Goal: Task Accomplishment & Management: Use online tool/utility

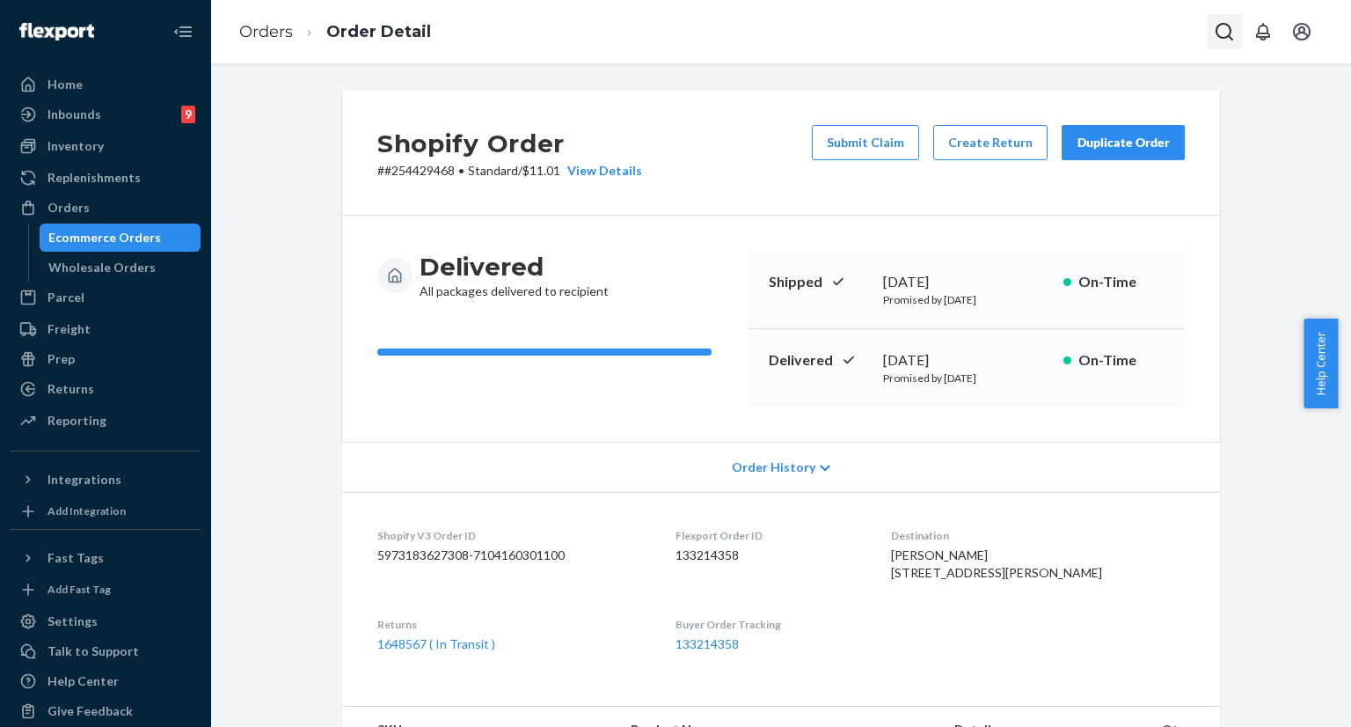
click at [1223, 37] on icon "Open Search Box" at bounding box center [1225, 32] width 18 height 18
click at [1012, 28] on input "Search Input" at bounding box center [1094, 32] width 216 height 18
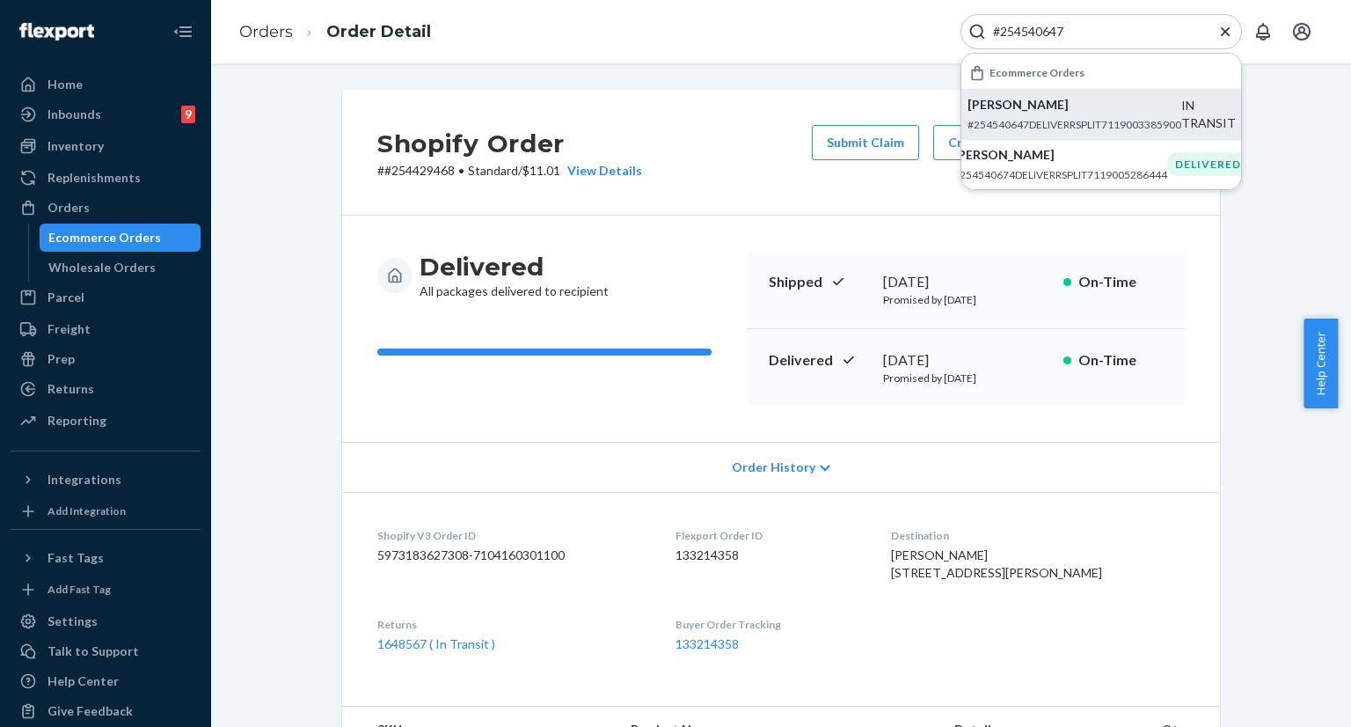
type input "#254540647"
click at [1008, 116] on div "[PERSON_NAME] #254540647DELIVERRSPLIT7119003385900" at bounding box center [1075, 114] width 214 height 36
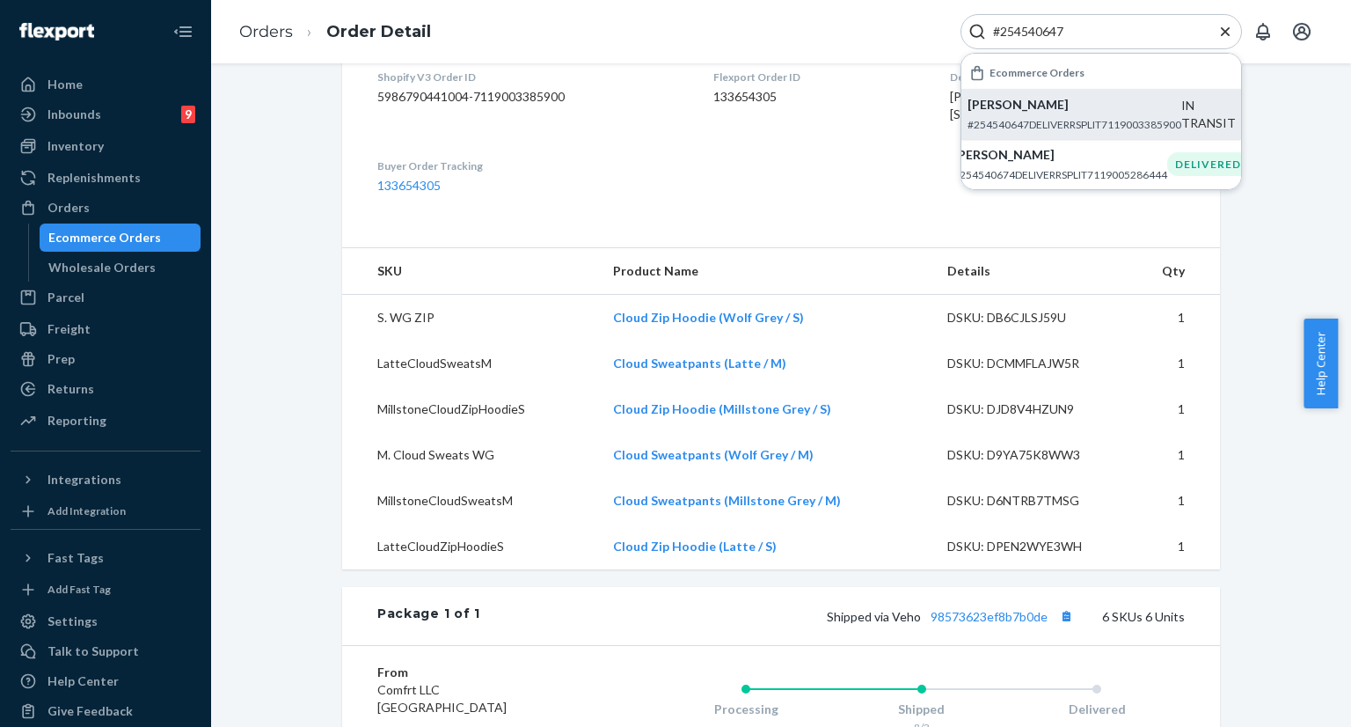
scroll to position [616, 0]
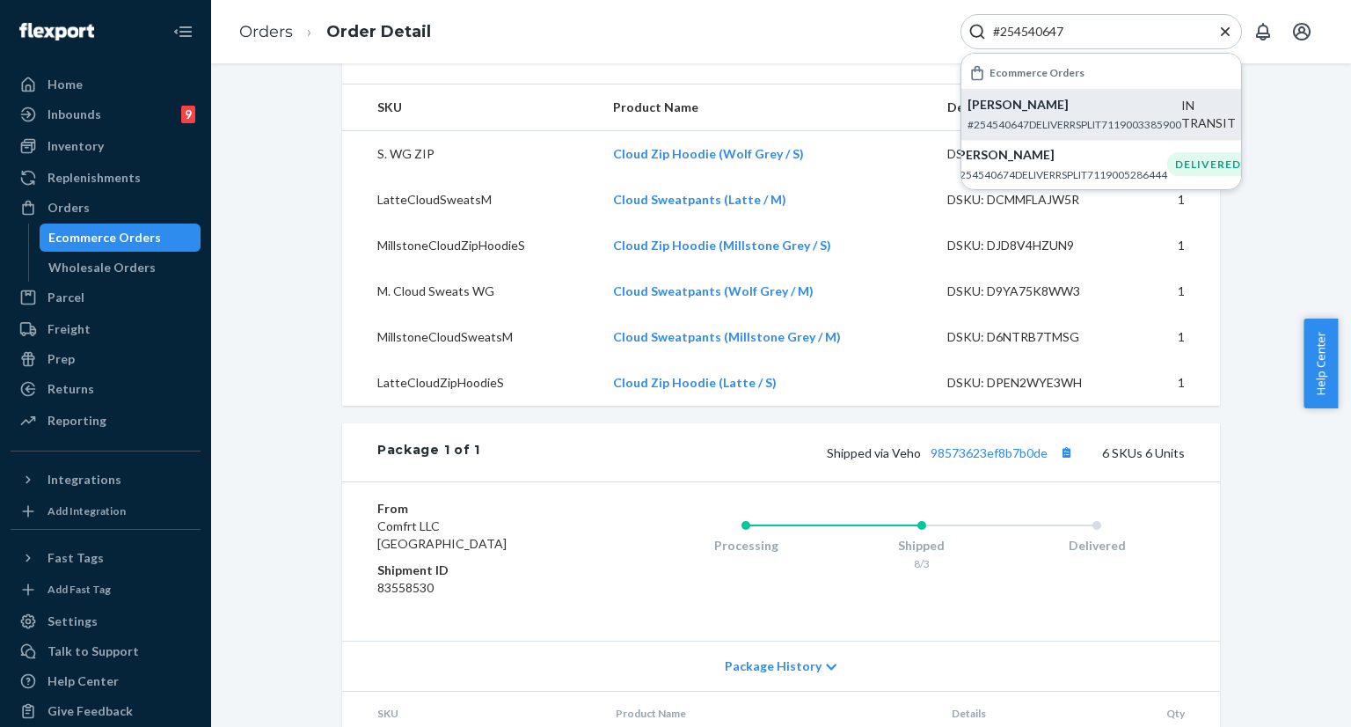
click at [1229, 40] on icon "Close Search" at bounding box center [1225, 32] width 18 height 18
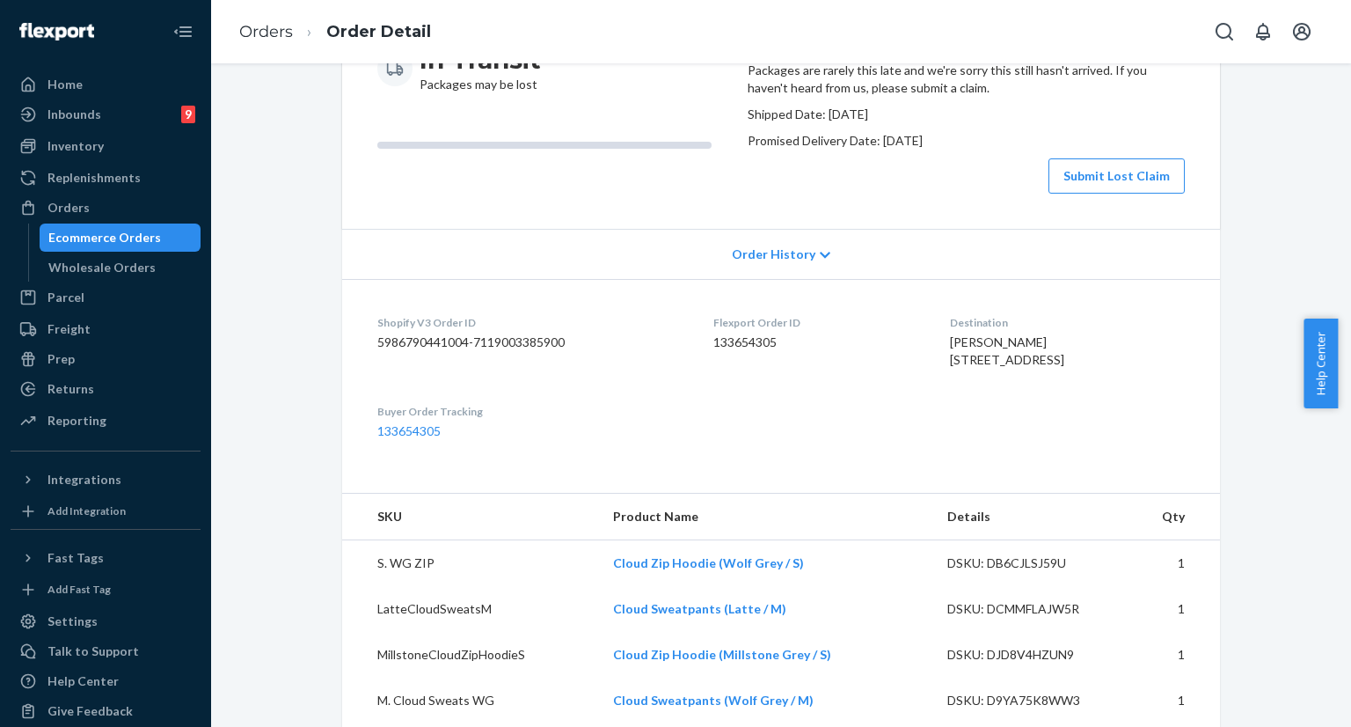
scroll to position [0, 0]
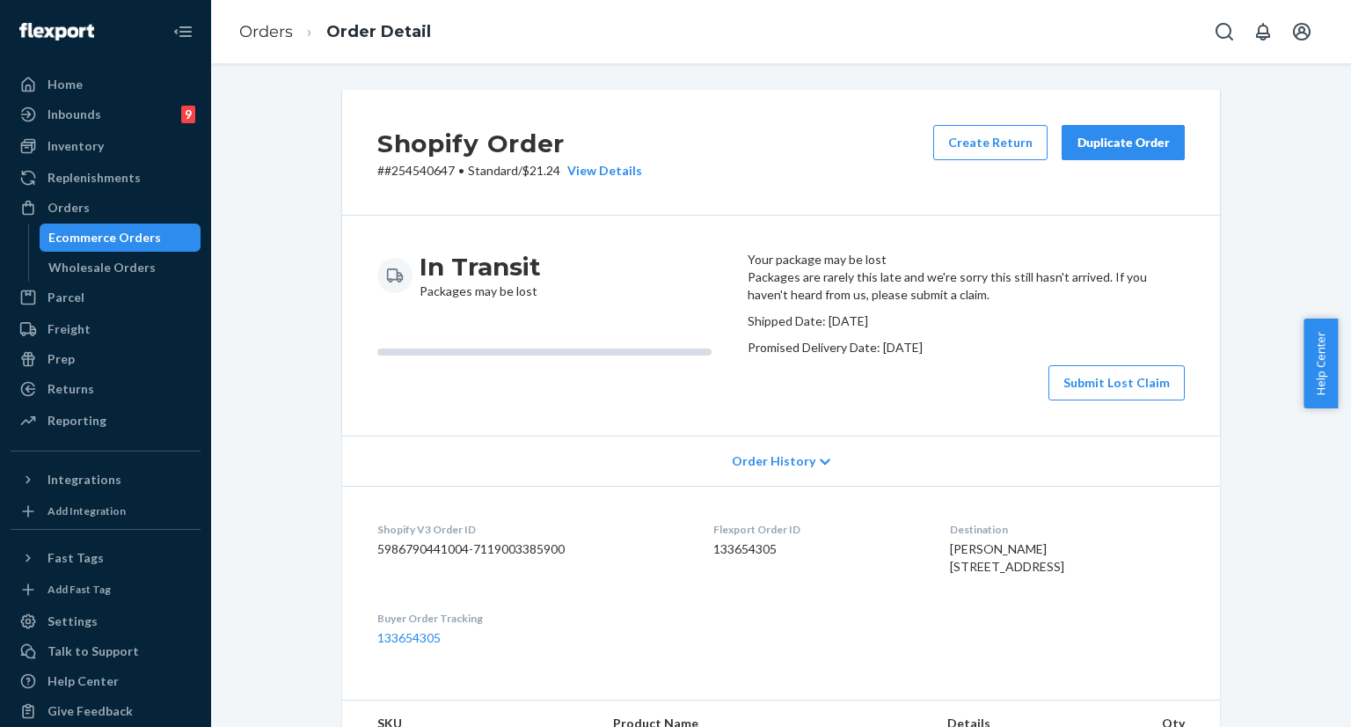
click at [1091, 151] on button "Duplicate Order" at bounding box center [1123, 142] width 123 height 35
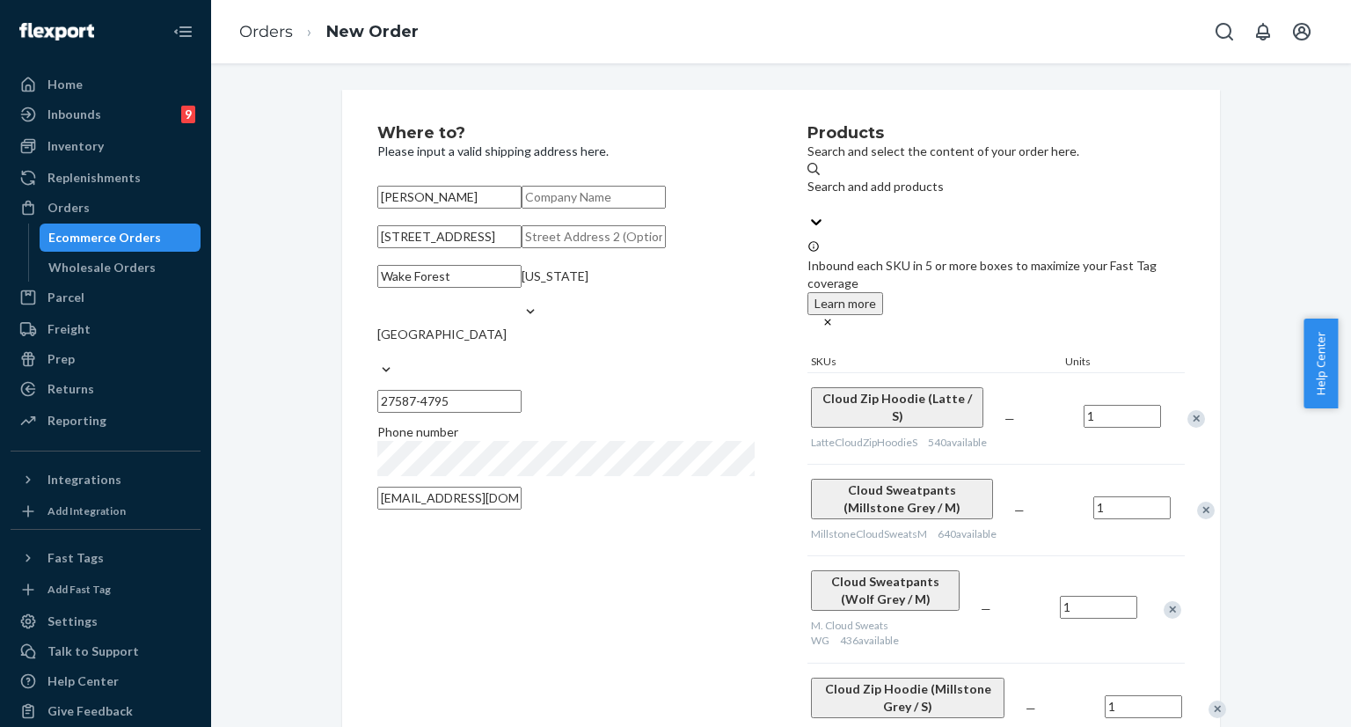
click at [522, 248] on input "[STREET_ADDRESS]" at bounding box center [449, 236] width 144 height 23
paste input ". [GEOGRAPHIC_DATA], [GEOGRAPHIC_DATA] 27587"
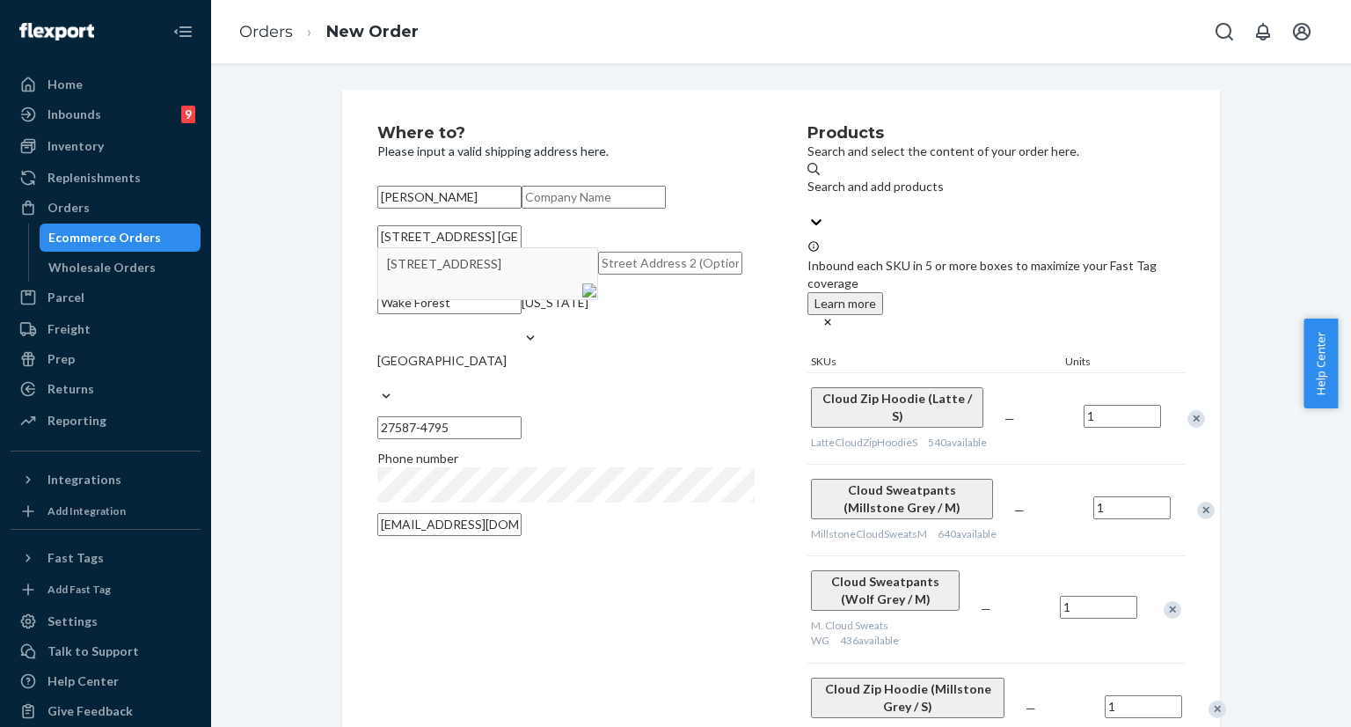
type input "[STREET_ADDRESS]"
type input "27587"
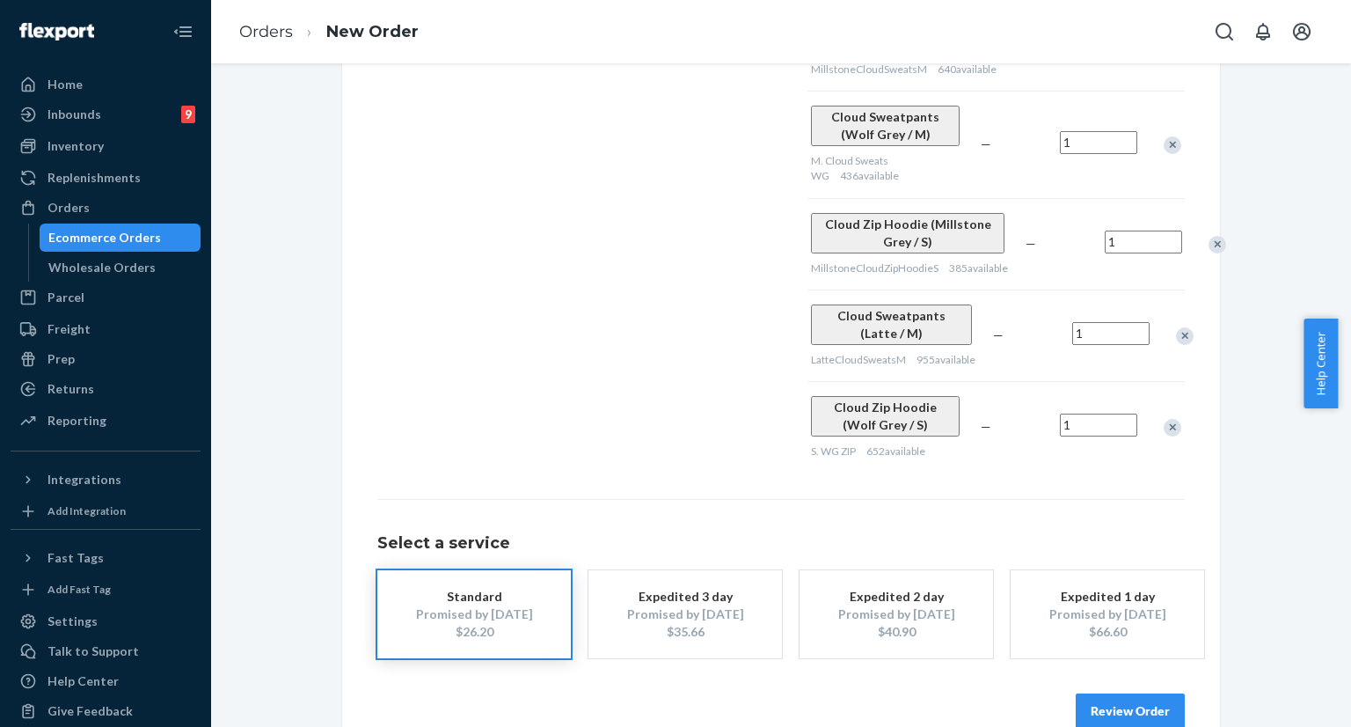
scroll to position [465, 0]
click at [1086, 692] on button "Review Order" at bounding box center [1130, 709] width 109 height 35
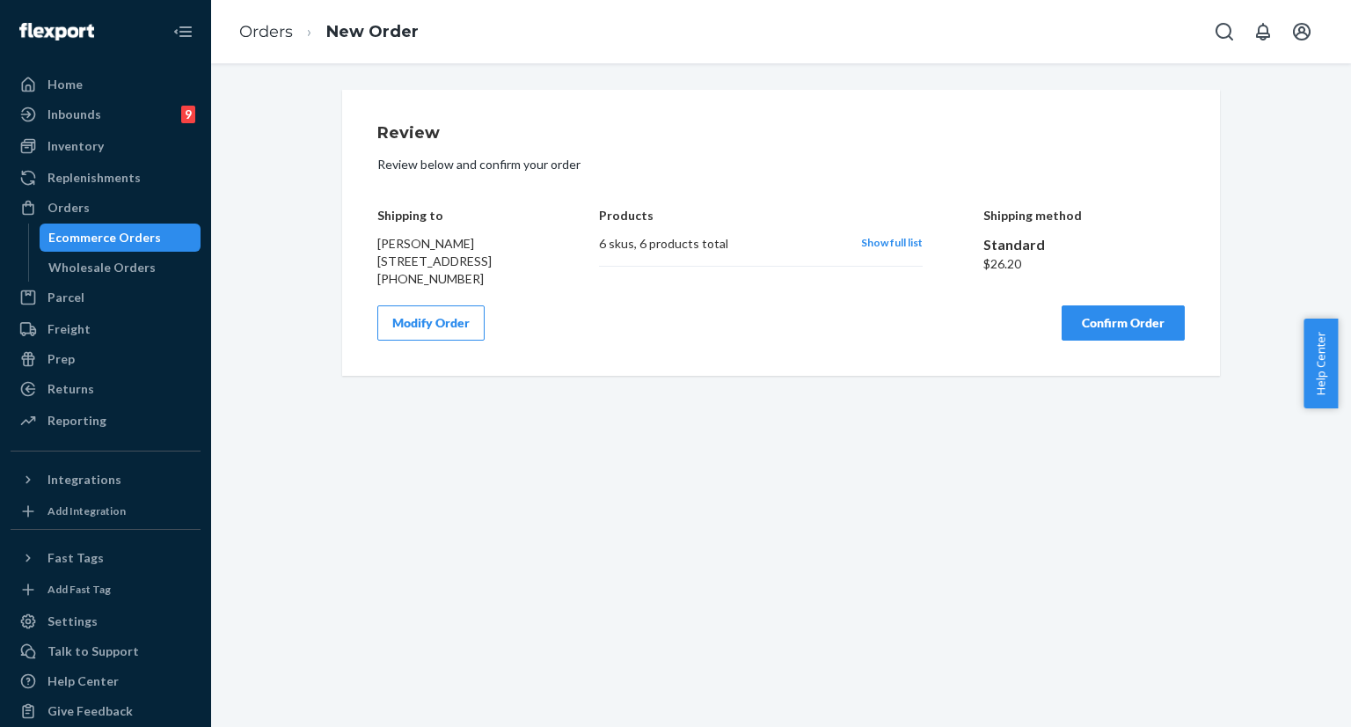
scroll to position [0, 0]
click at [1098, 340] on button "Confirm Order" at bounding box center [1123, 322] width 123 height 35
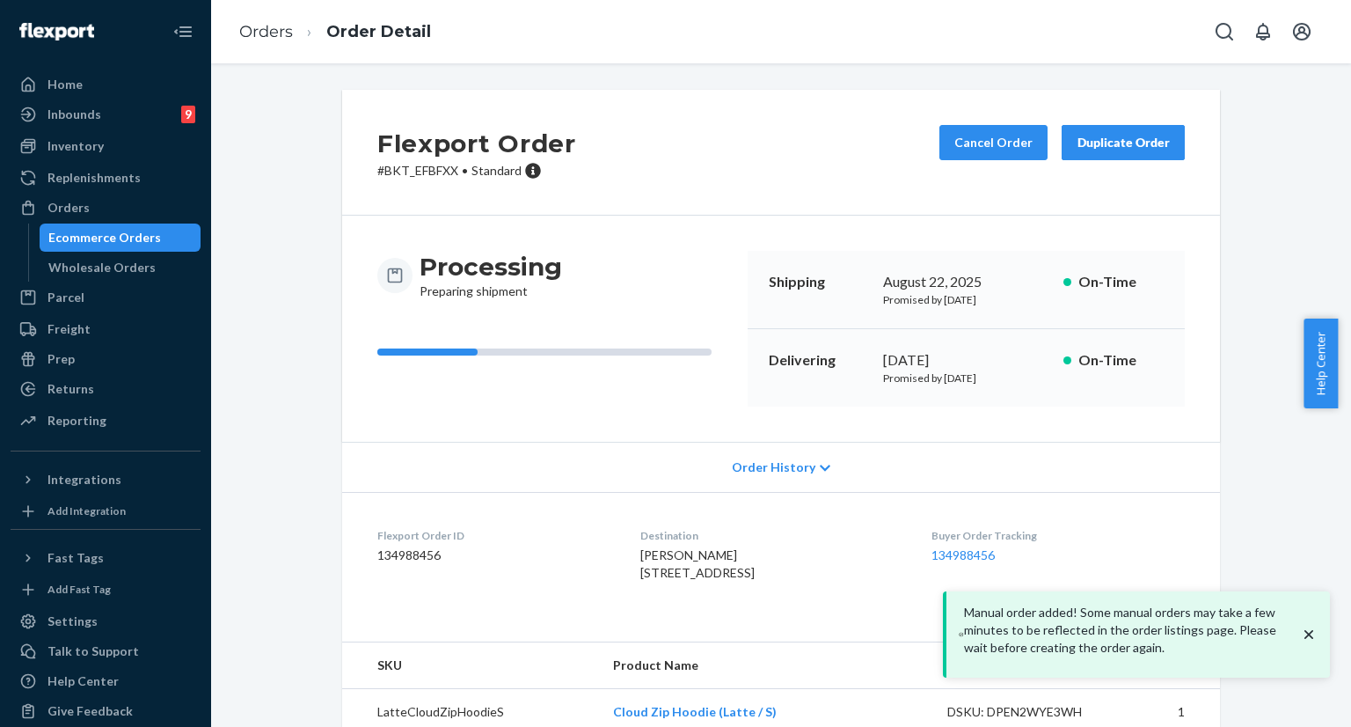
click at [1303, 640] on icon "close toast" at bounding box center [1309, 634] width 18 height 18
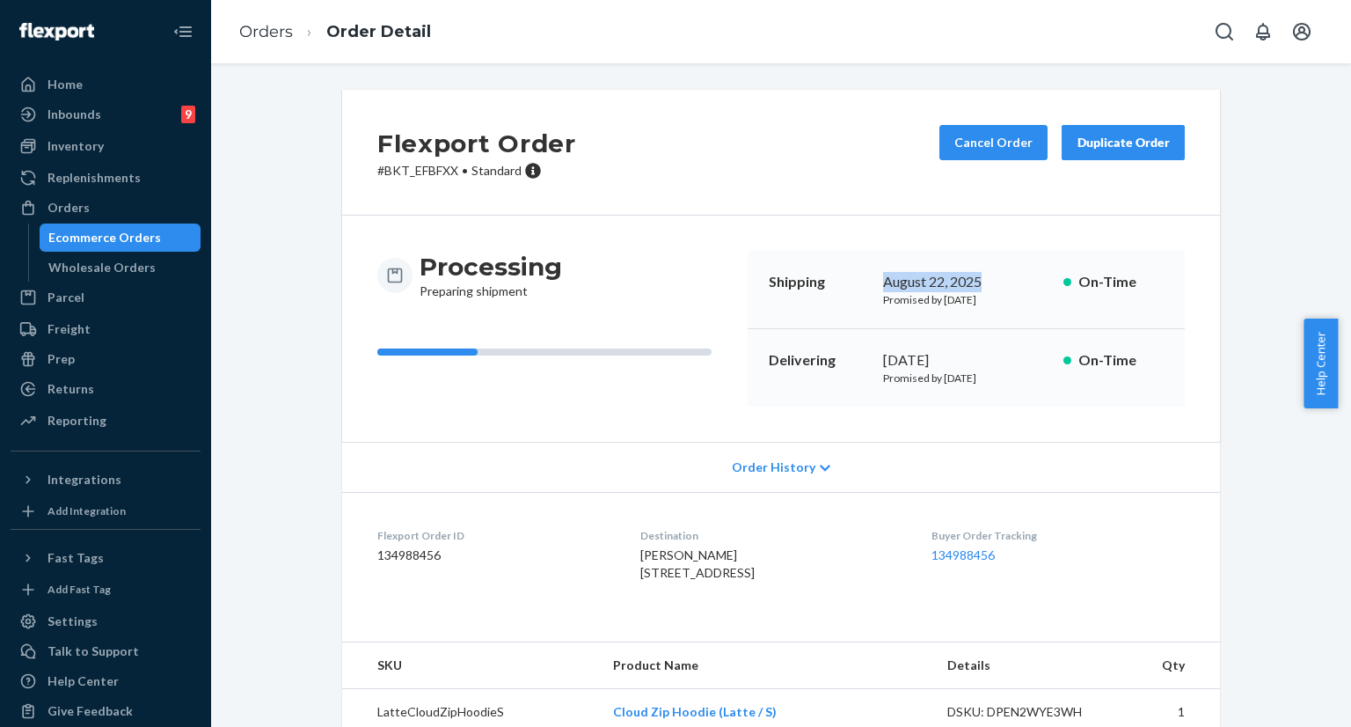
drag, startPoint x: 874, startPoint y: 279, endPoint x: 1020, endPoint y: 285, distance: 146.1
click at [1020, 285] on div "Shipping [DATE] Promised by [DATE] On-Time" at bounding box center [966, 290] width 437 height 78
copy div "August 22, 2025"
drag, startPoint x: 878, startPoint y: 363, endPoint x: 1006, endPoint y: 356, distance: 128.6
click at [1006, 356] on div "[DATE]" at bounding box center [966, 360] width 166 height 20
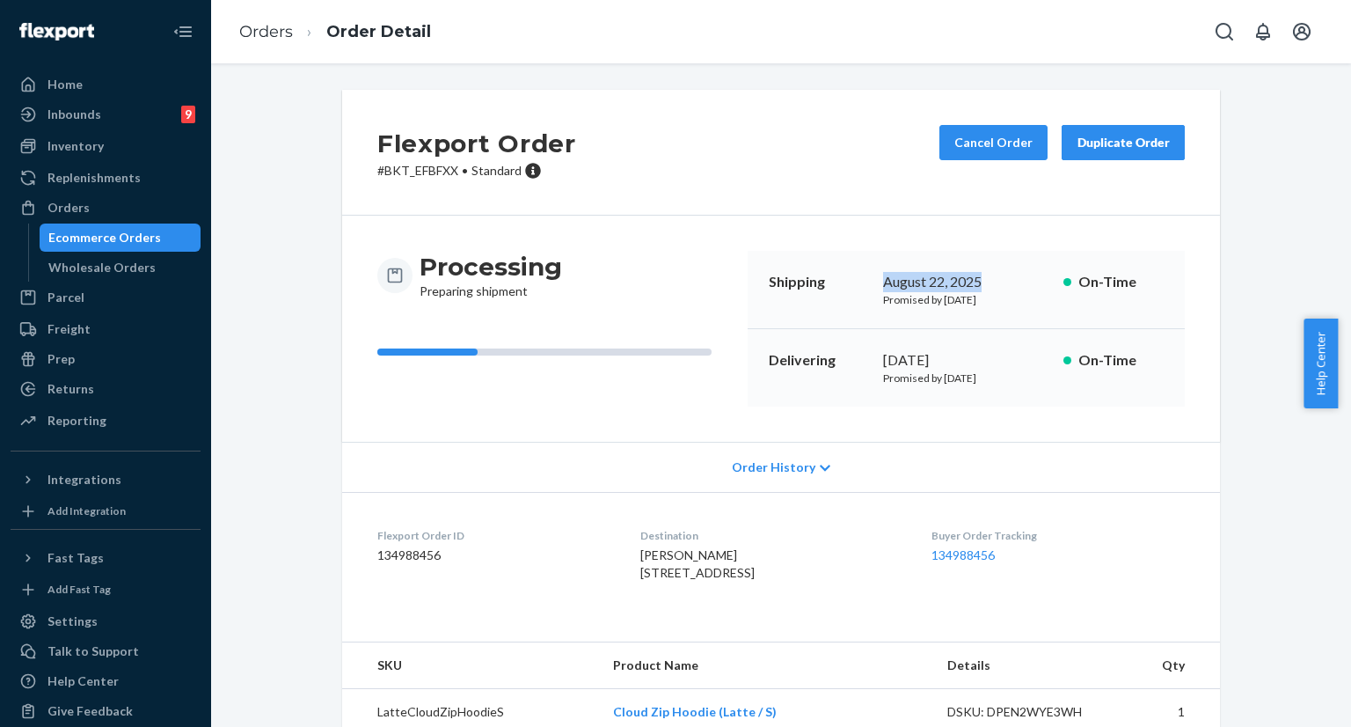
copy div "[DATE]"
drag, startPoint x: 937, startPoint y: 556, endPoint x: 1048, endPoint y: 557, distance: 110.8
click at [1048, 557] on dl "Flexport Order ID 134988456 Destination [PERSON_NAME] [STREET_ADDRESS] US Buyer…" at bounding box center [781, 558] width 878 height 132
copy link "134988456"
click at [1225, 34] on icon "Open Search Box" at bounding box center [1224, 31] width 21 height 21
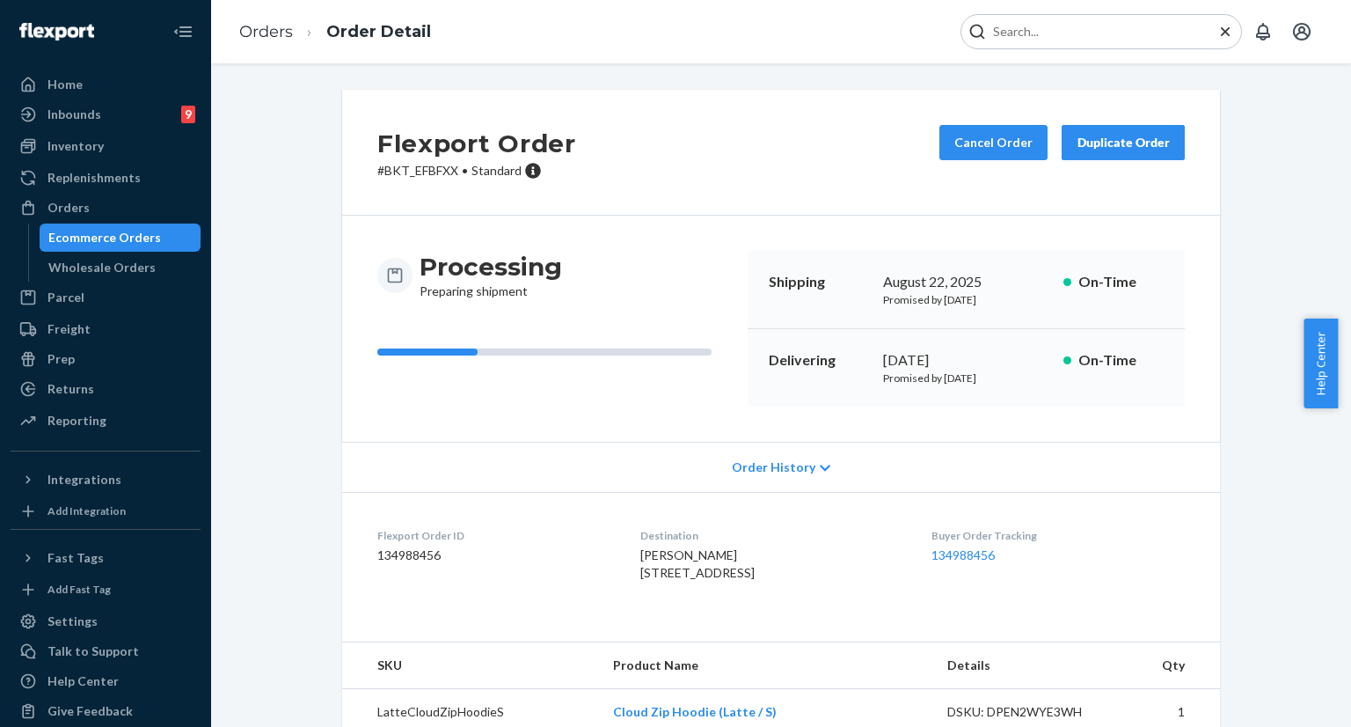
click at [1124, 36] on input "Search Input" at bounding box center [1094, 32] width 216 height 18
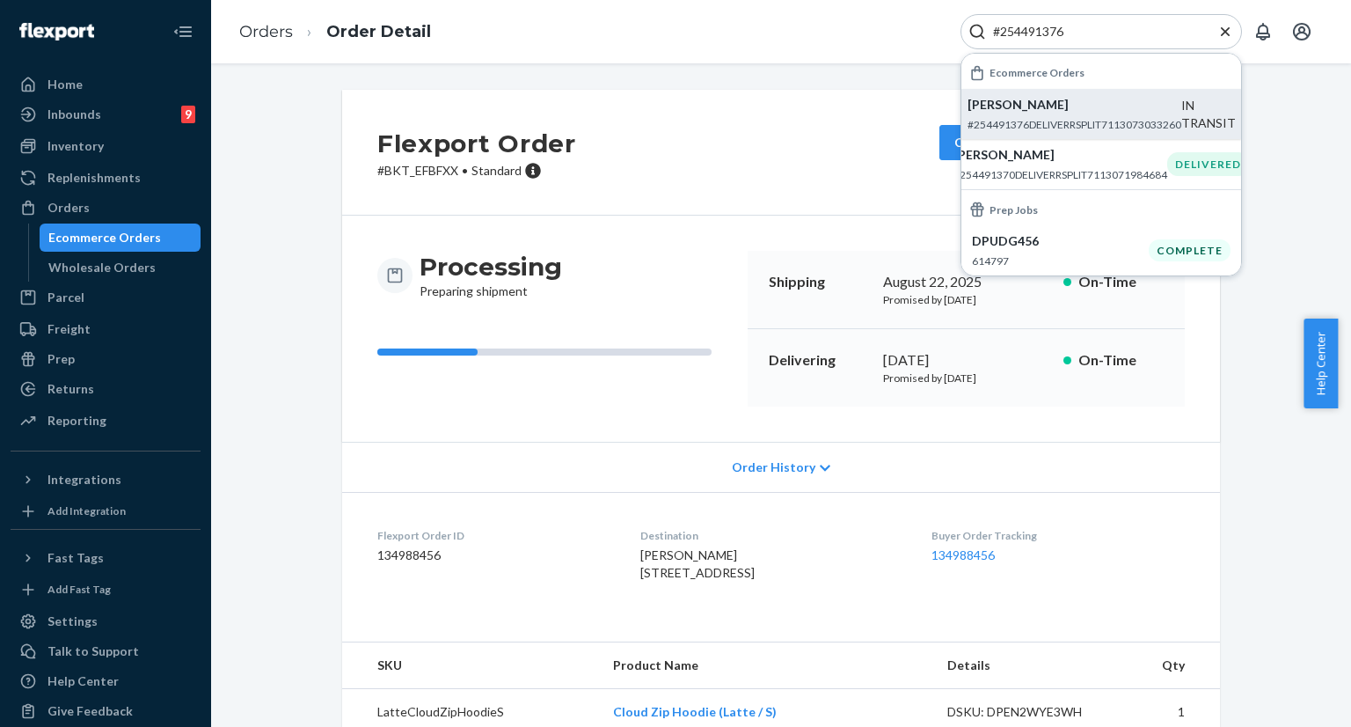
type input "#254491376"
click at [1019, 103] on p "[PERSON_NAME]" at bounding box center [1075, 105] width 214 height 18
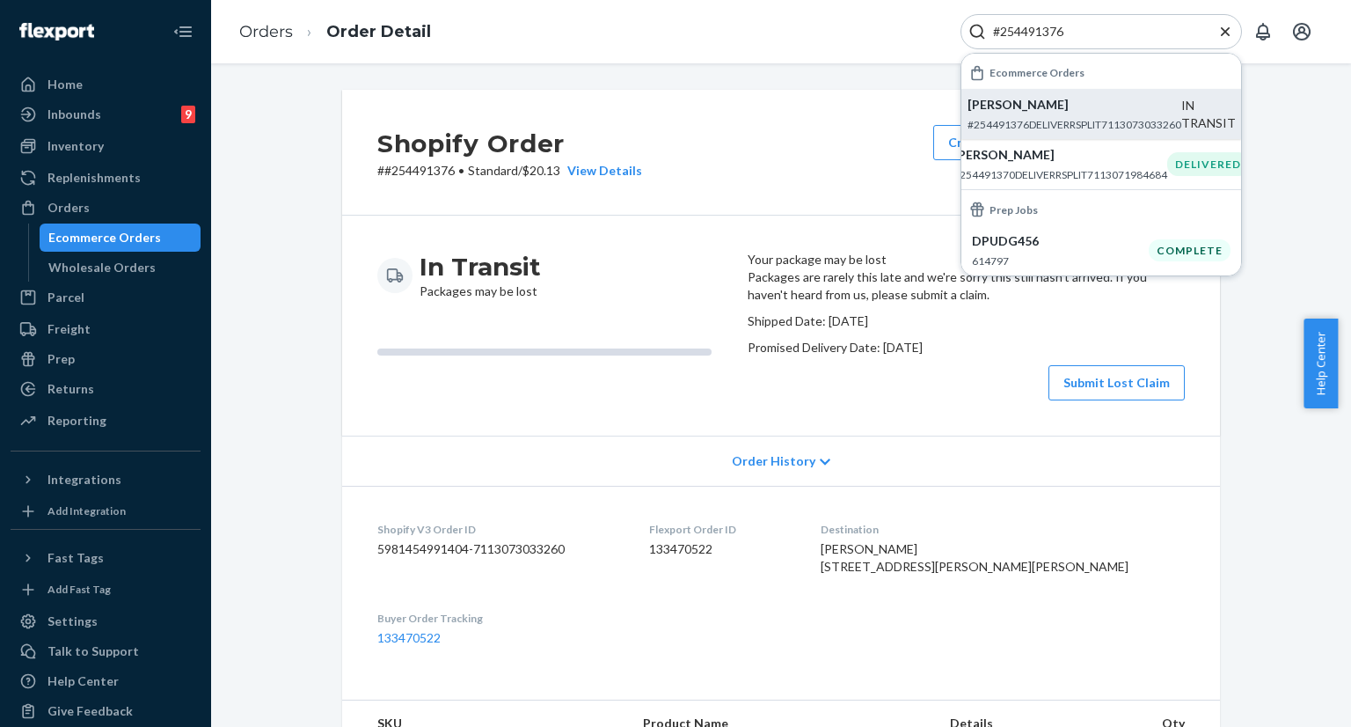
click at [1231, 31] on icon "Close Search" at bounding box center [1225, 32] width 18 height 18
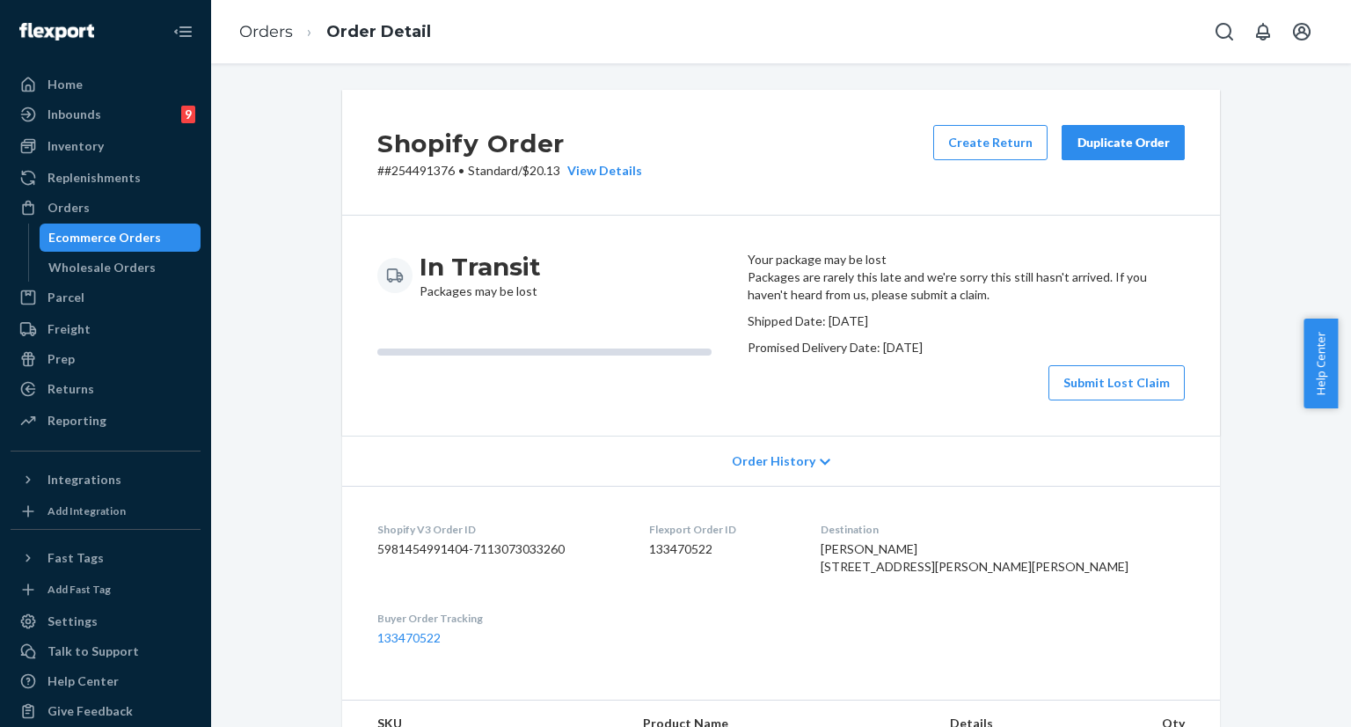
click at [1097, 142] on div "Duplicate Order" at bounding box center [1123, 143] width 93 height 18
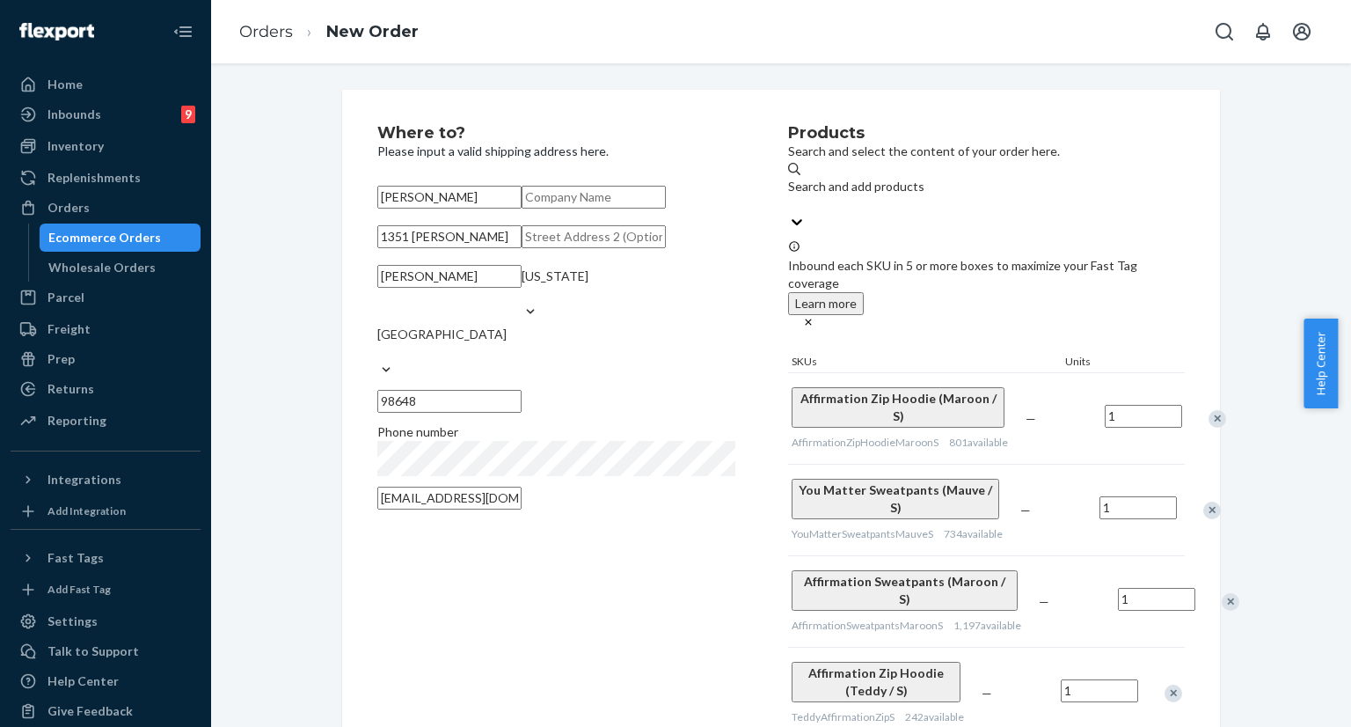
click at [522, 248] on input "1351 [PERSON_NAME]" at bounding box center [449, 236] width 144 height 23
paste input "[STREET_ADDRESS][PERSON_NAME][PERSON_NAME]"
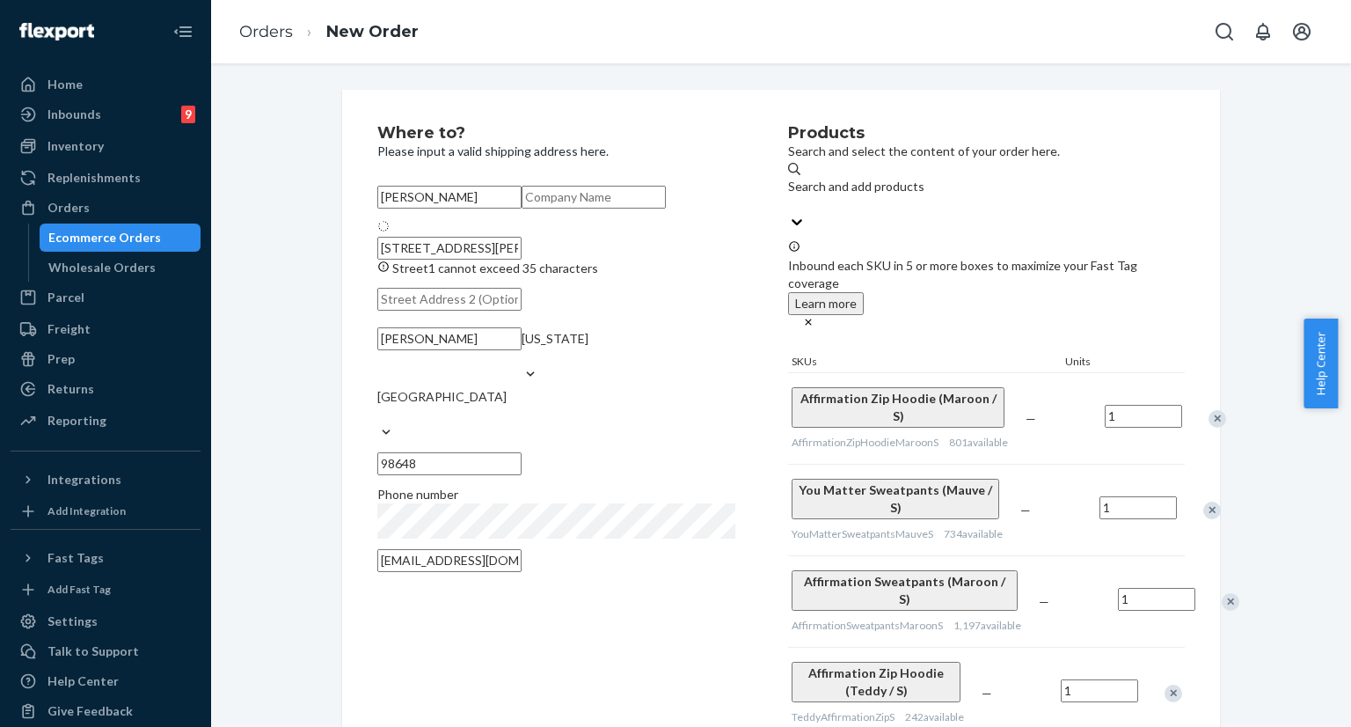
type input "[STREET_ADDRESS][PERSON_NAME]"
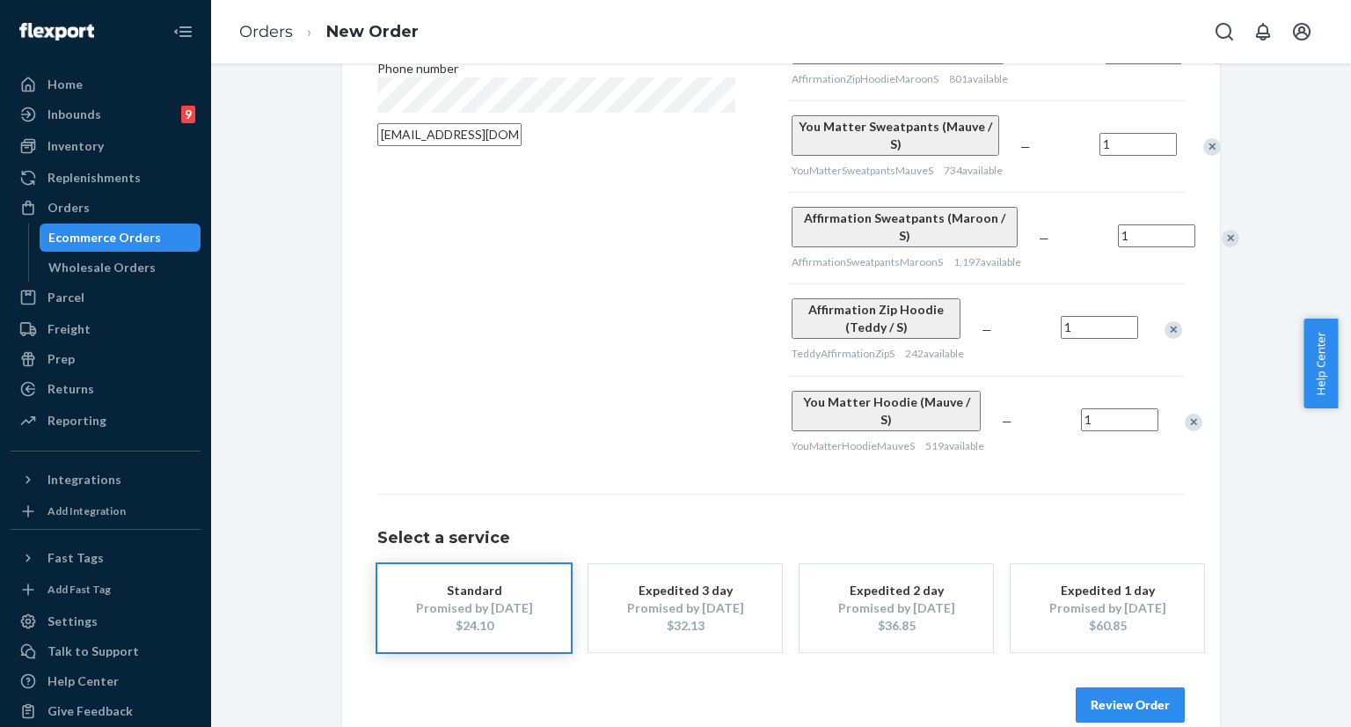
scroll to position [364, 0]
click at [1129, 686] on button "Review Order" at bounding box center [1130, 703] width 109 height 35
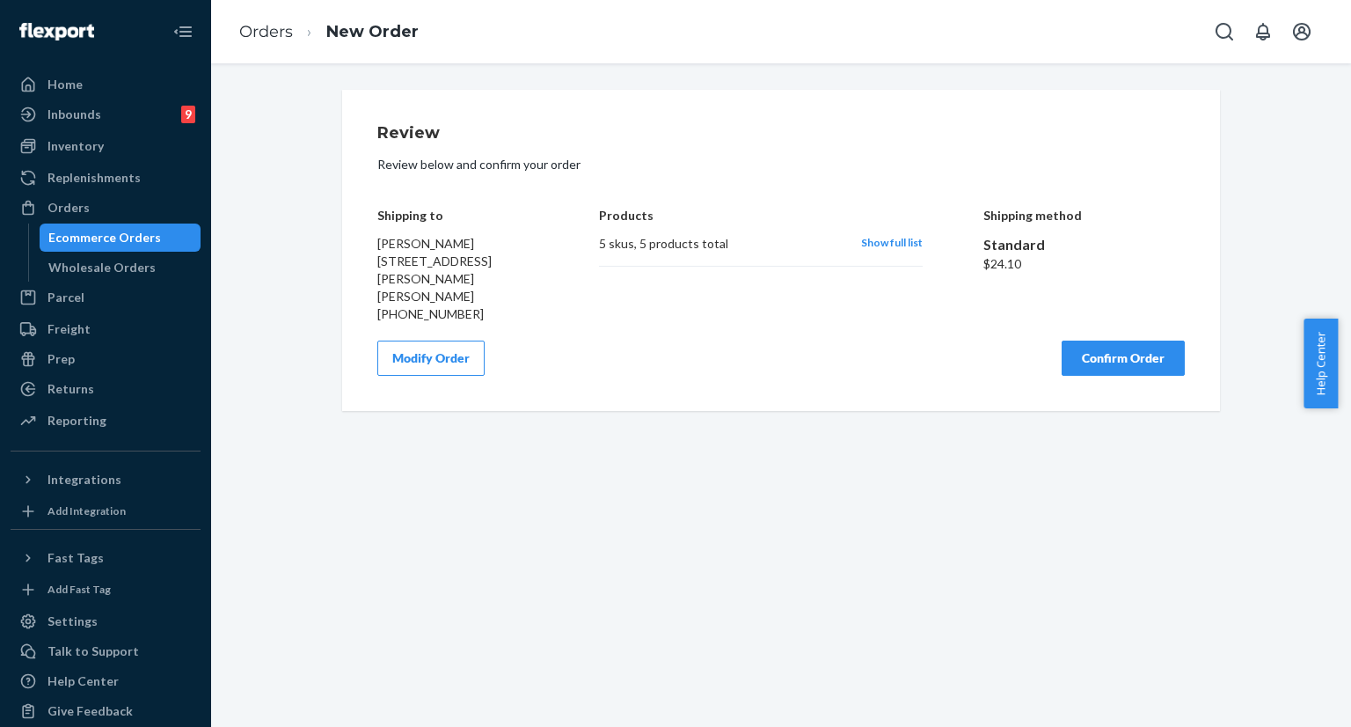
scroll to position [0, 0]
click at [1101, 354] on button "Confirm Order" at bounding box center [1123, 357] width 123 height 35
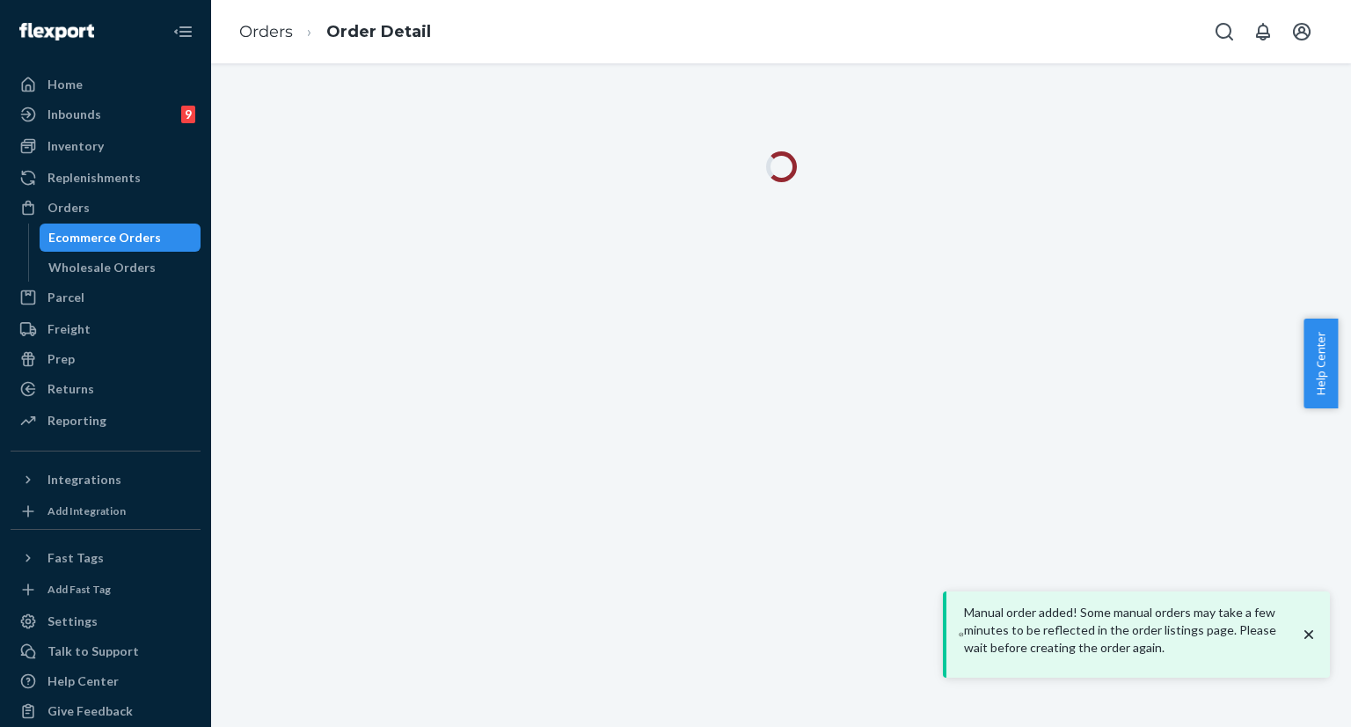
click at [1309, 641] on icon "close toast" at bounding box center [1309, 634] width 18 height 18
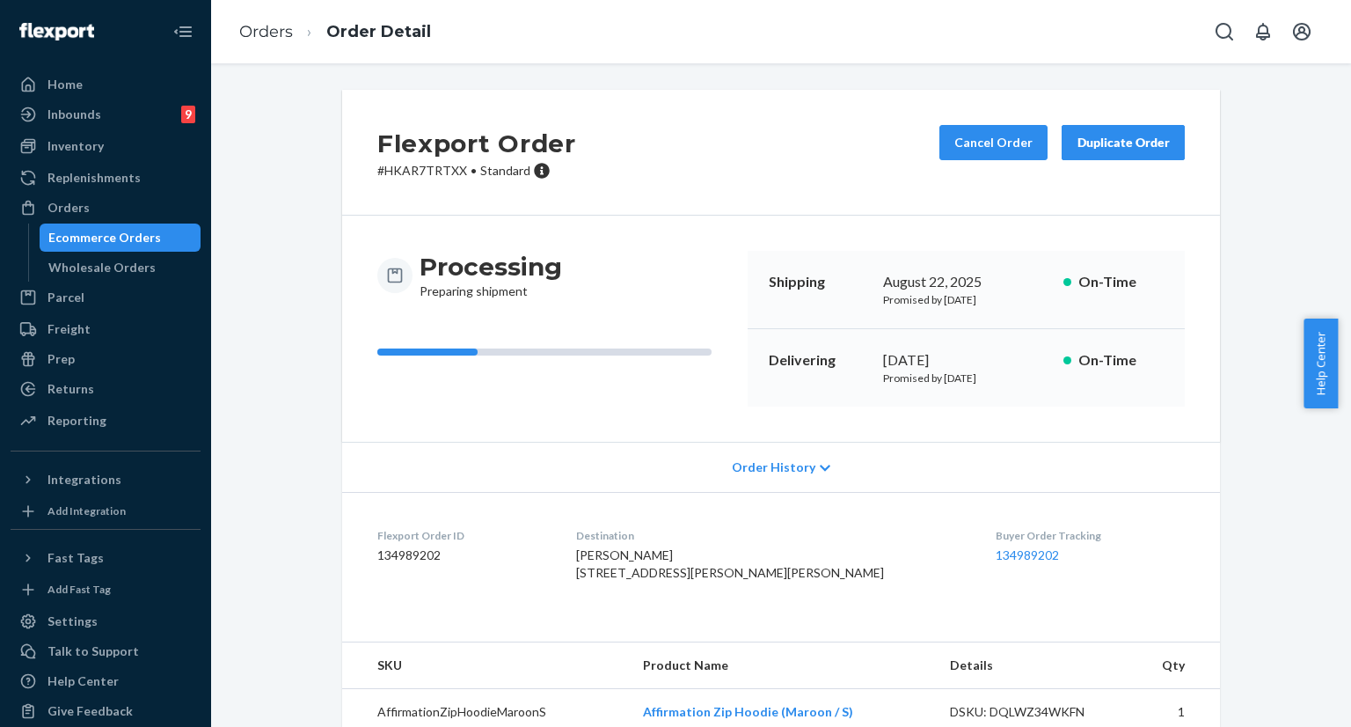
drag, startPoint x: 624, startPoint y: 571, endPoint x: 640, endPoint y: 604, distance: 37.4
click at [640, 581] on div "[PERSON_NAME] [STREET_ADDRESS][PERSON_NAME][PERSON_NAME]" at bounding box center [771, 563] width 391 height 35
copy span "[STREET_ADDRESS][PERSON_NAME][PERSON_NAME]"
drag, startPoint x: 875, startPoint y: 279, endPoint x: 1027, endPoint y: 289, distance: 152.5
click at [1027, 289] on div "Shipping [DATE] Promised by [DATE] On-Time" at bounding box center [966, 290] width 437 height 78
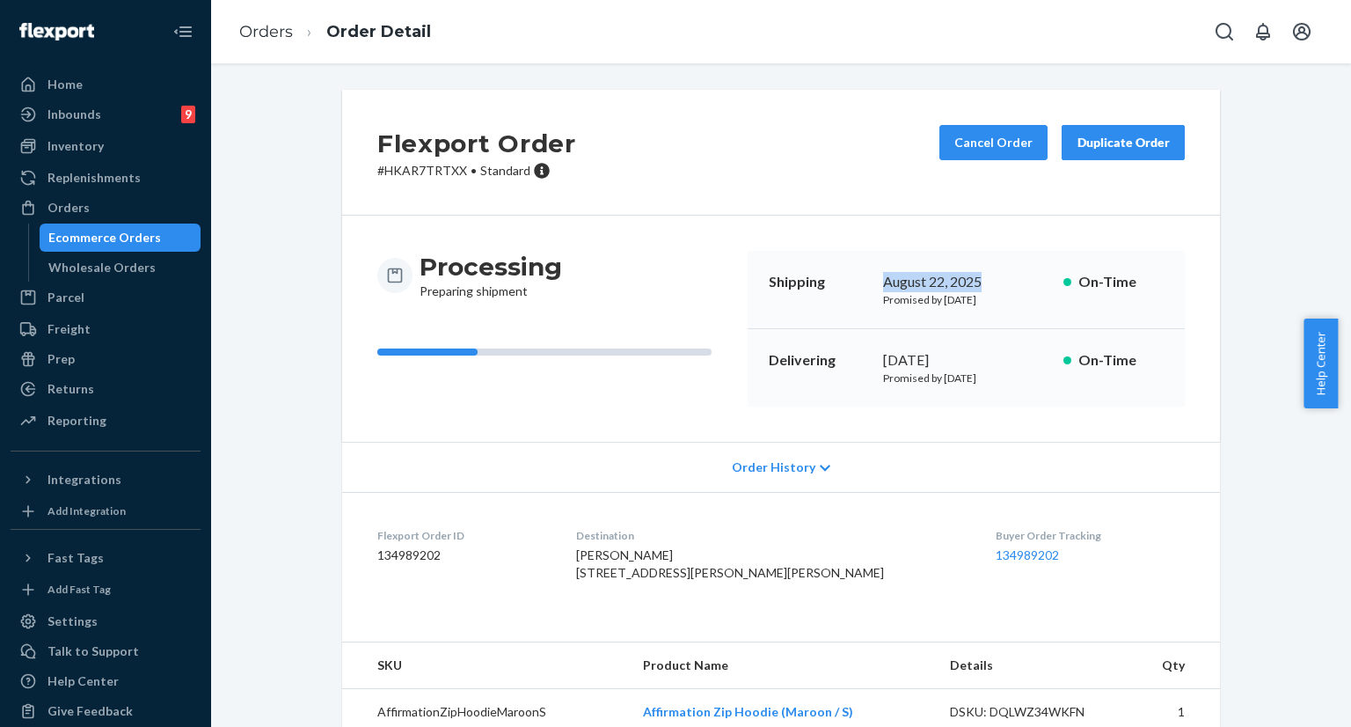
copy div "August 22, 2025"
drag, startPoint x: 878, startPoint y: 362, endPoint x: 1009, endPoint y: 367, distance: 131.1
click at [1009, 367] on div "[DATE]" at bounding box center [966, 360] width 166 height 20
copy div "[DATE]"
drag, startPoint x: 928, startPoint y: 556, endPoint x: 1024, endPoint y: 562, distance: 96.1
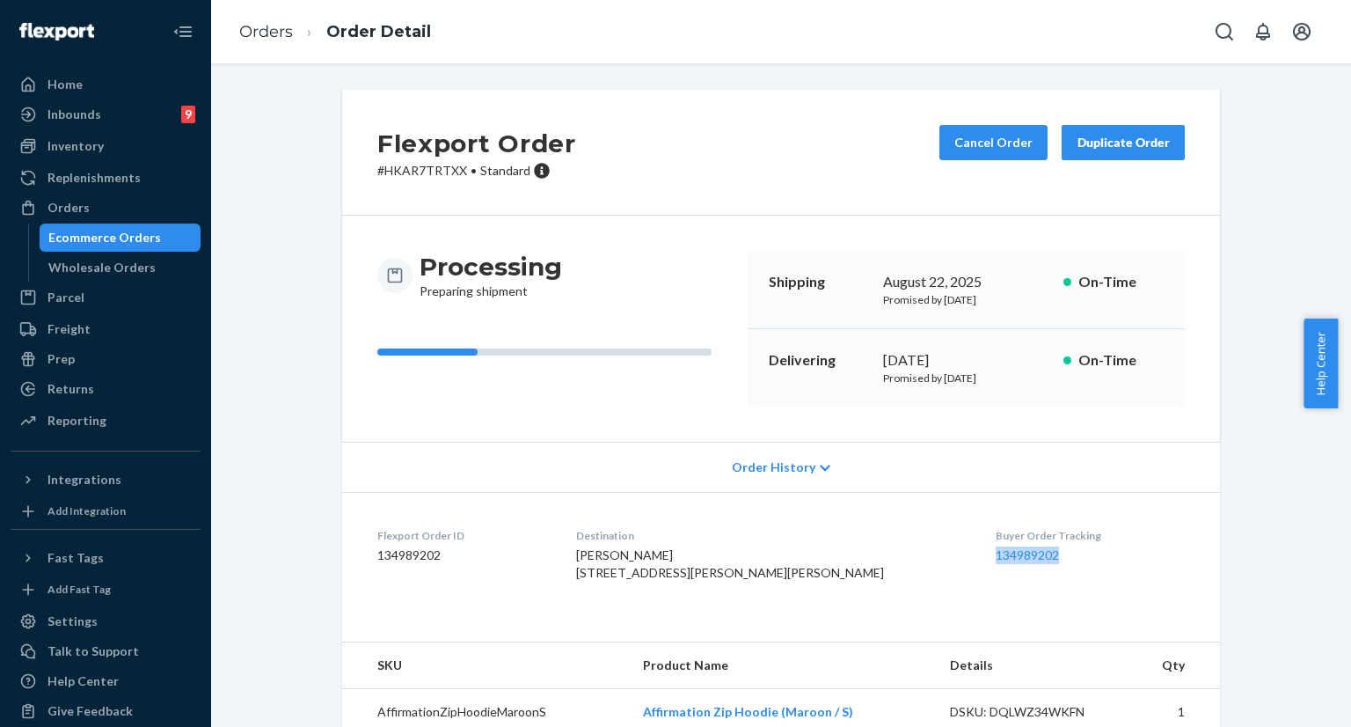
click at [1024, 562] on dl "Flexport Order ID 134989202 Destination [PERSON_NAME] [STREET_ADDRESS][PERSON_N…" at bounding box center [781, 558] width 878 height 132
copy link "134989202"
click at [1215, 32] on icon "Open Search Box" at bounding box center [1224, 31] width 21 height 21
click at [1108, 30] on input "Search Input" at bounding box center [1094, 32] width 216 height 18
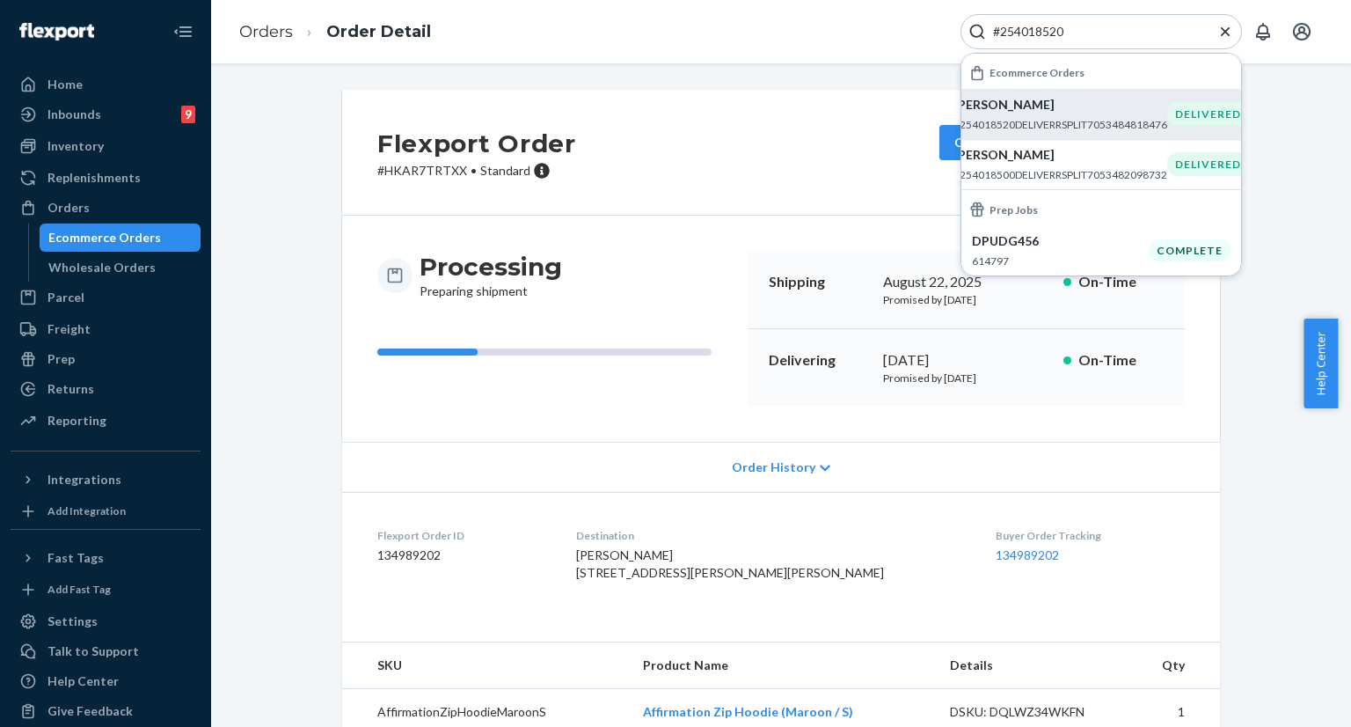
type input "#254018520"
click at [1021, 110] on p "[PERSON_NAME]" at bounding box center [1060, 105] width 214 height 18
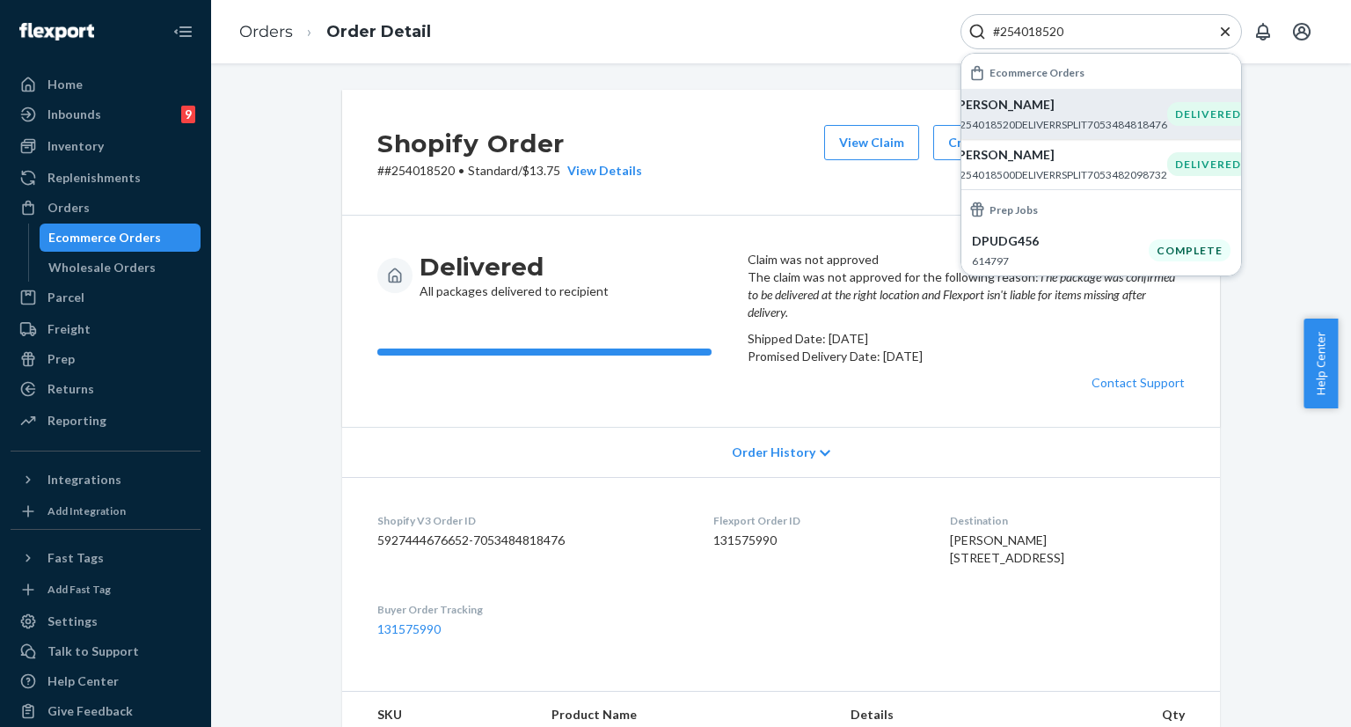
click at [760, 192] on div "Shopify Order # #254018520 • Standard / $13.75 View Details View Claim Create R…" at bounding box center [781, 153] width 878 height 126
click at [1225, 29] on icon "Close Search" at bounding box center [1225, 32] width 18 height 18
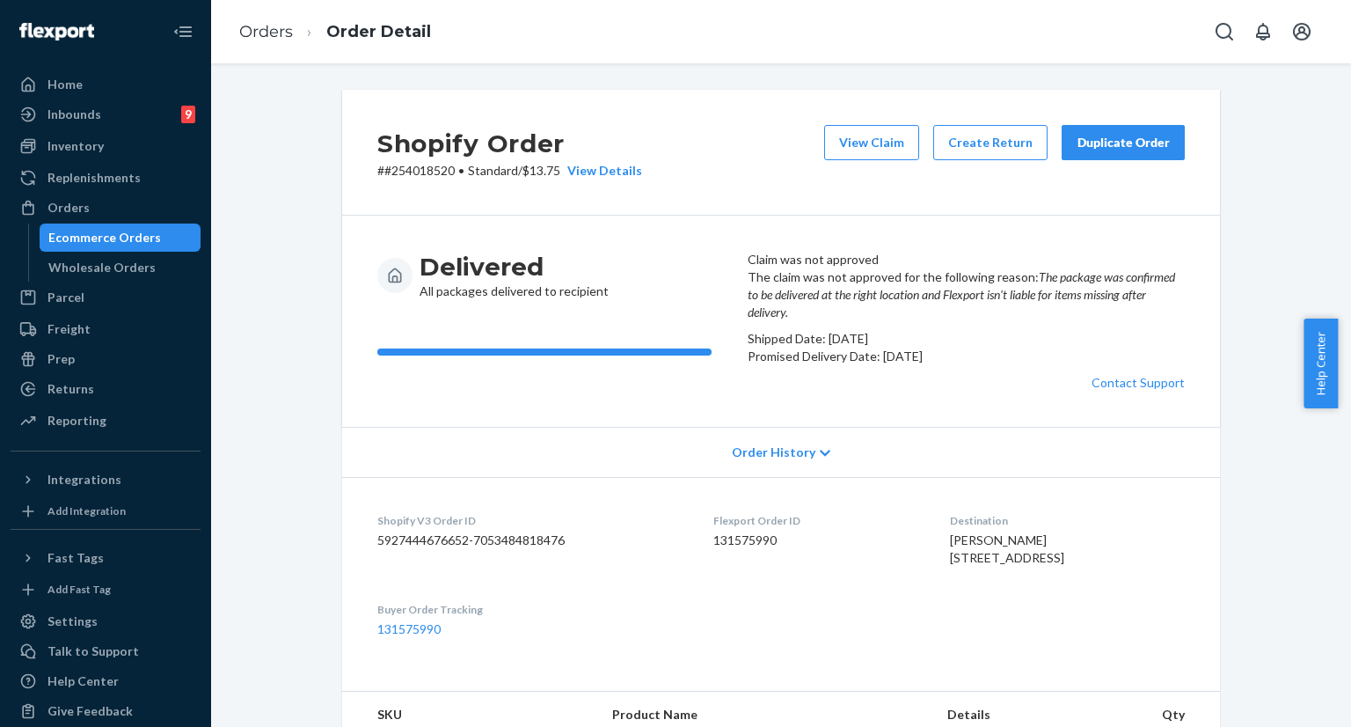
click at [1104, 142] on div "Duplicate Order" at bounding box center [1123, 143] width 93 height 18
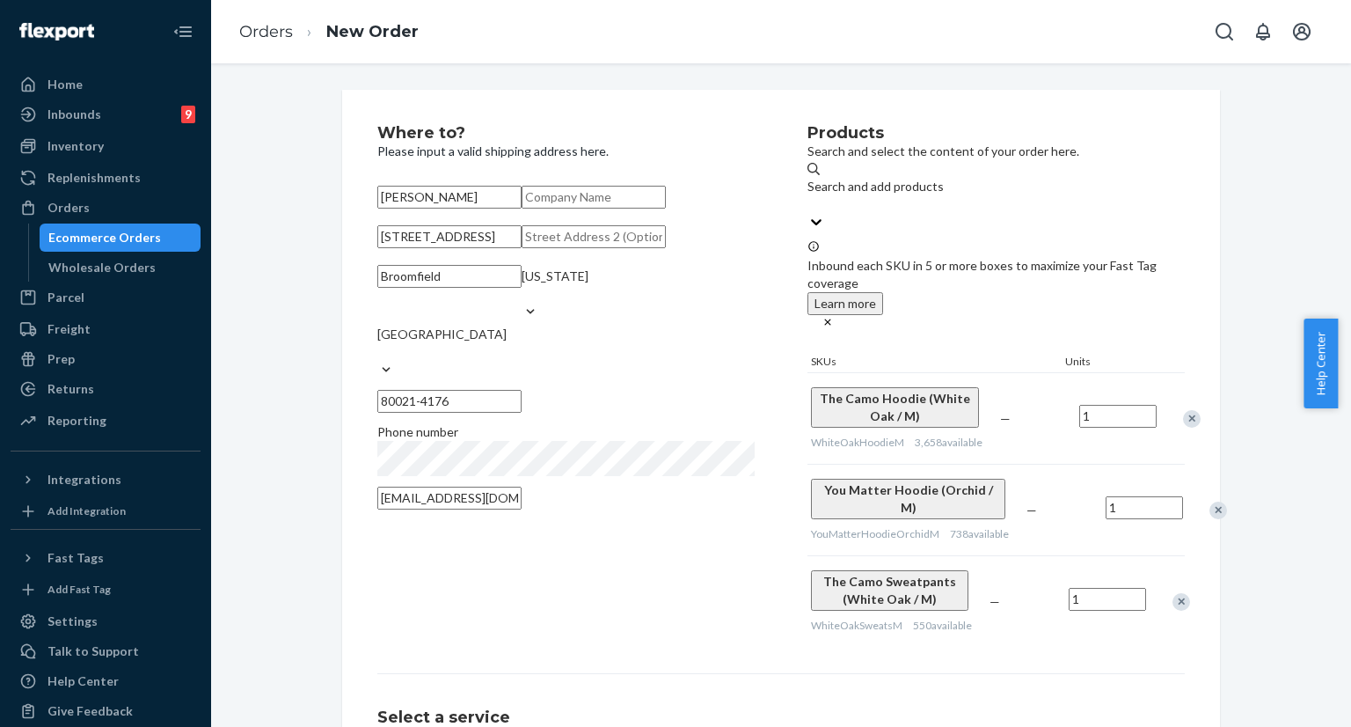
click at [522, 248] on input "[STREET_ADDRESS]" at bounding box center [449, 236] width 144 height 23
paste input "1729 [PERSON_NAME]. [PERSON_NAME] CO 80620"
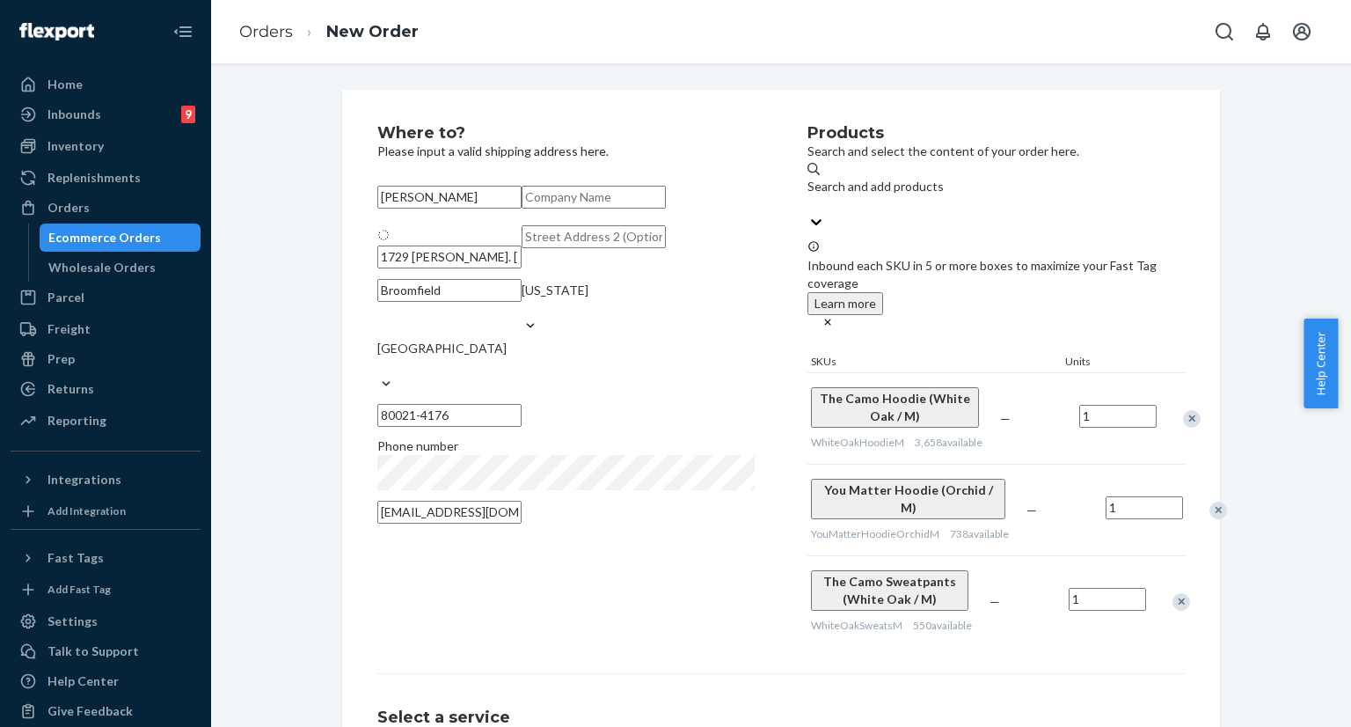
type input "1729 [PERSON_NAME]"
type input "[PERSON_NAME]"
type input "80620"
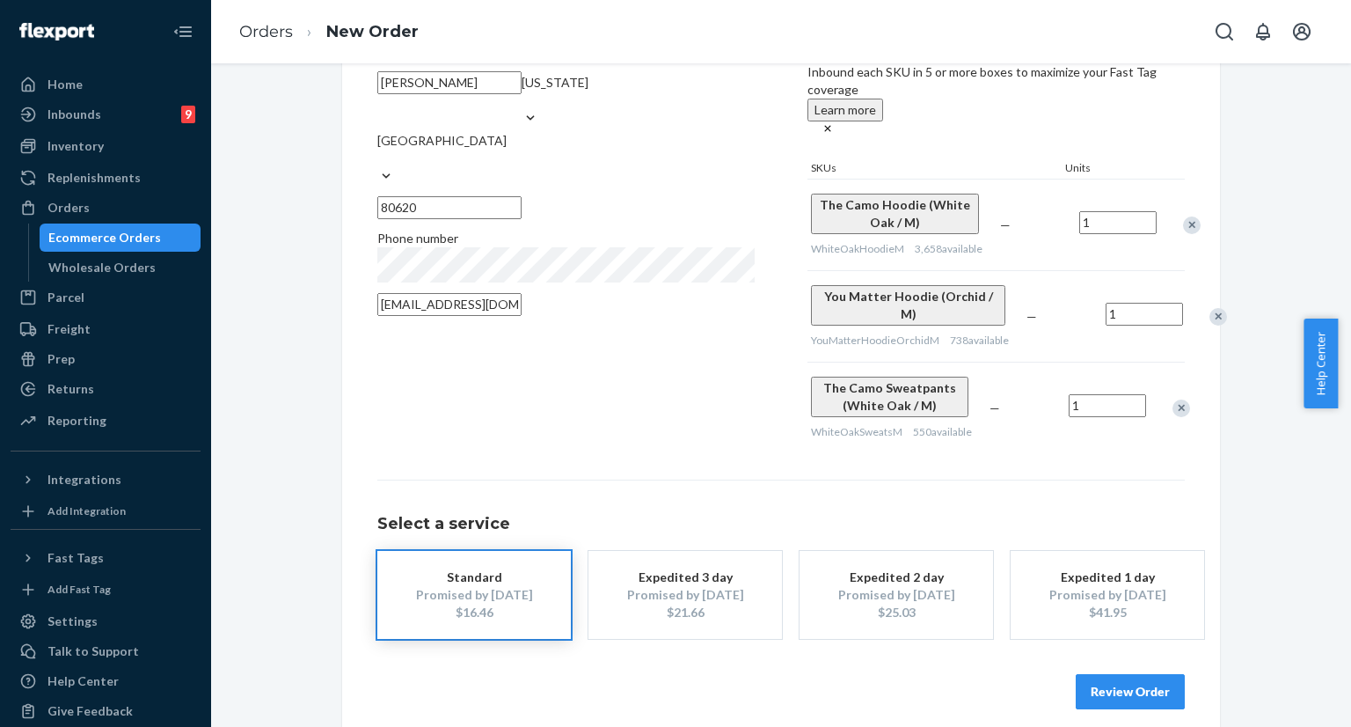
scroll to position [194, 0]
click at [1111, 677] on button "Review Order" at bounding box center [1130, 691] width 109 height 35
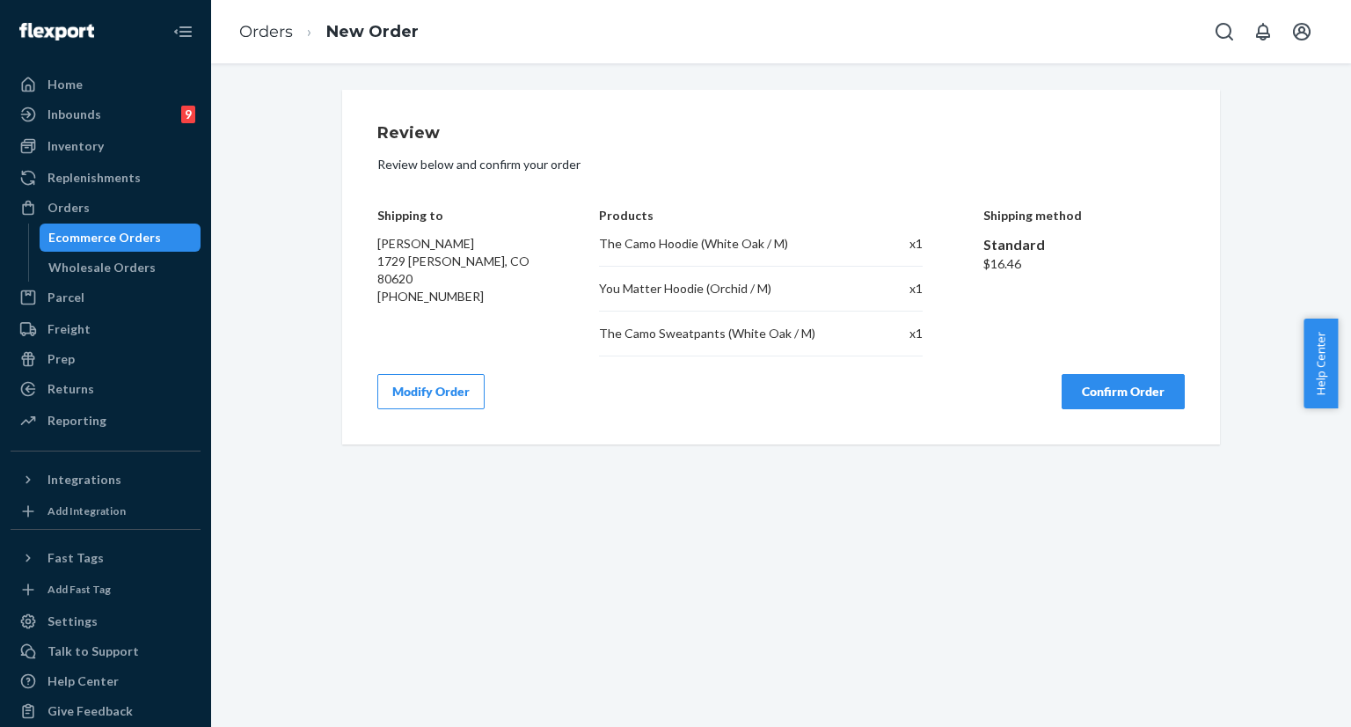
click at [1114, 398] on button "Confirm Order" at bounding box center [1123, 391] width 123 height 35
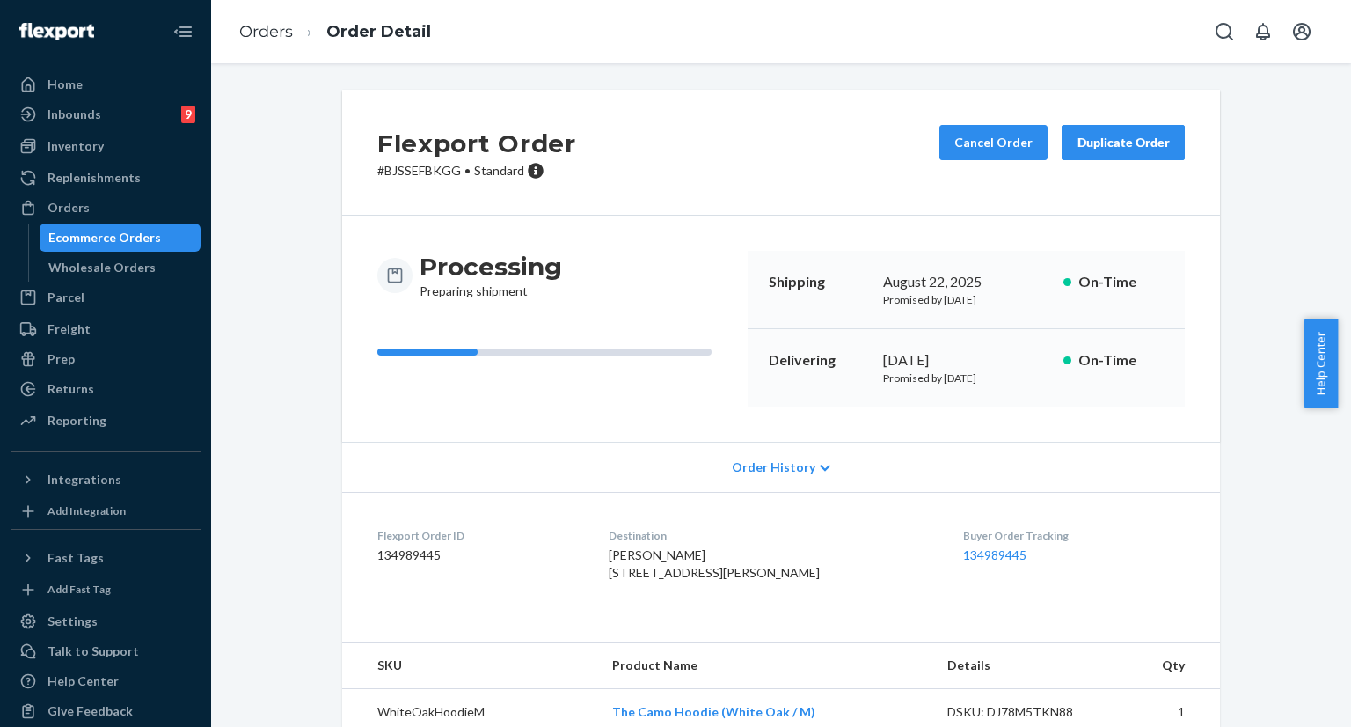
drag, startPoint x: 630, startPoint y: 571, endPoint x: 659, endPoint y: 603, distance: 43.6
click at [659, 581] on div "[PERSON_NAME] [STREET_ADDRESS][PERSON_NAME]" at bounding box center [772, 563] width 327 height 35
copy span "1729 [PERSON_NAME], CO 80620-2368 US"
drag, startPoint x: 862, startPoint y: 280, endPoint x: 1001, endPoint y: 282, distance: 139.0
click at [1001, 282] on div "Shipping [DATE] Promised by [DATE] On-Time" at bounding box center [966, 290] width 437 height 78
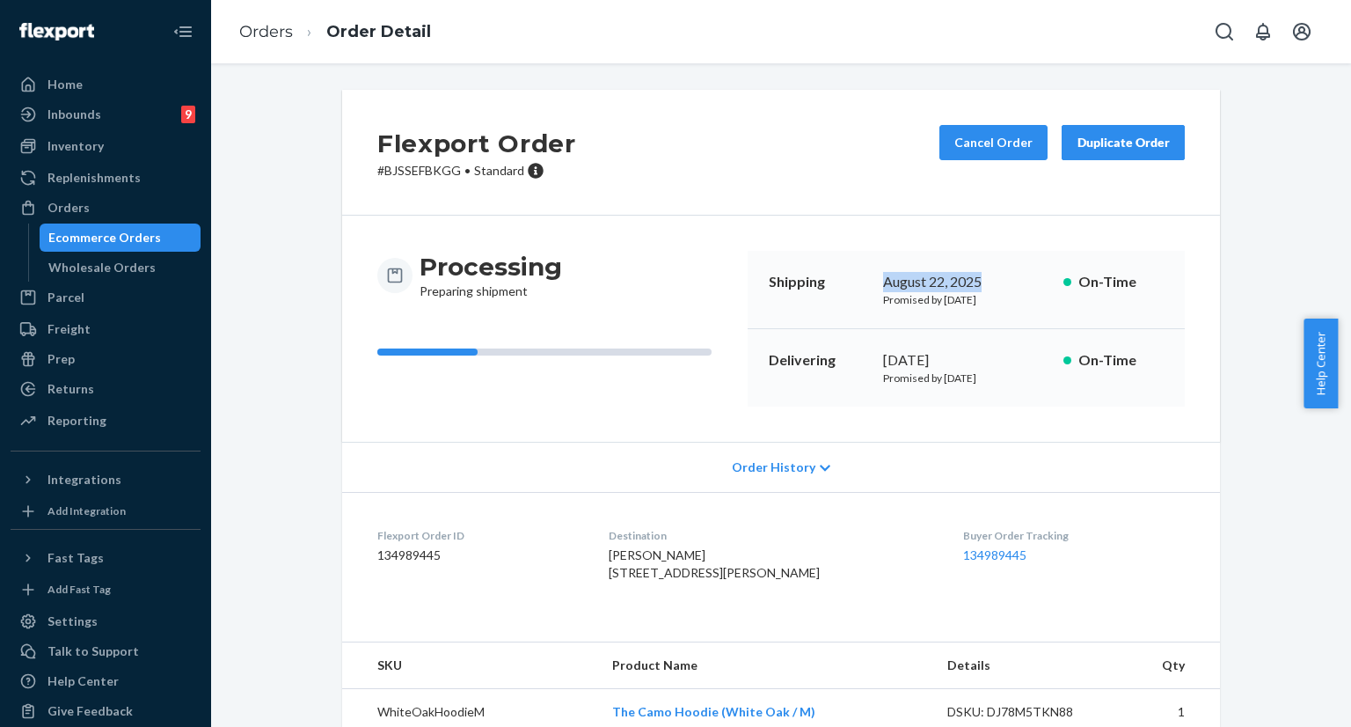
copy div "August 22, 2025"
drag, startPoint x: 876, startPoint y: 360, endPoint x: 1006, endPoint y: 356, distance: 130.2
click at [1006, 356] on div "[DATE]" at bounding box center [966, 360] width 166 height 20
copy div "[DATE]"
drag, startPoint x: 917, startPoint y: 550, endPoint x: 1074, endPoint y: 564, distance: 157.2
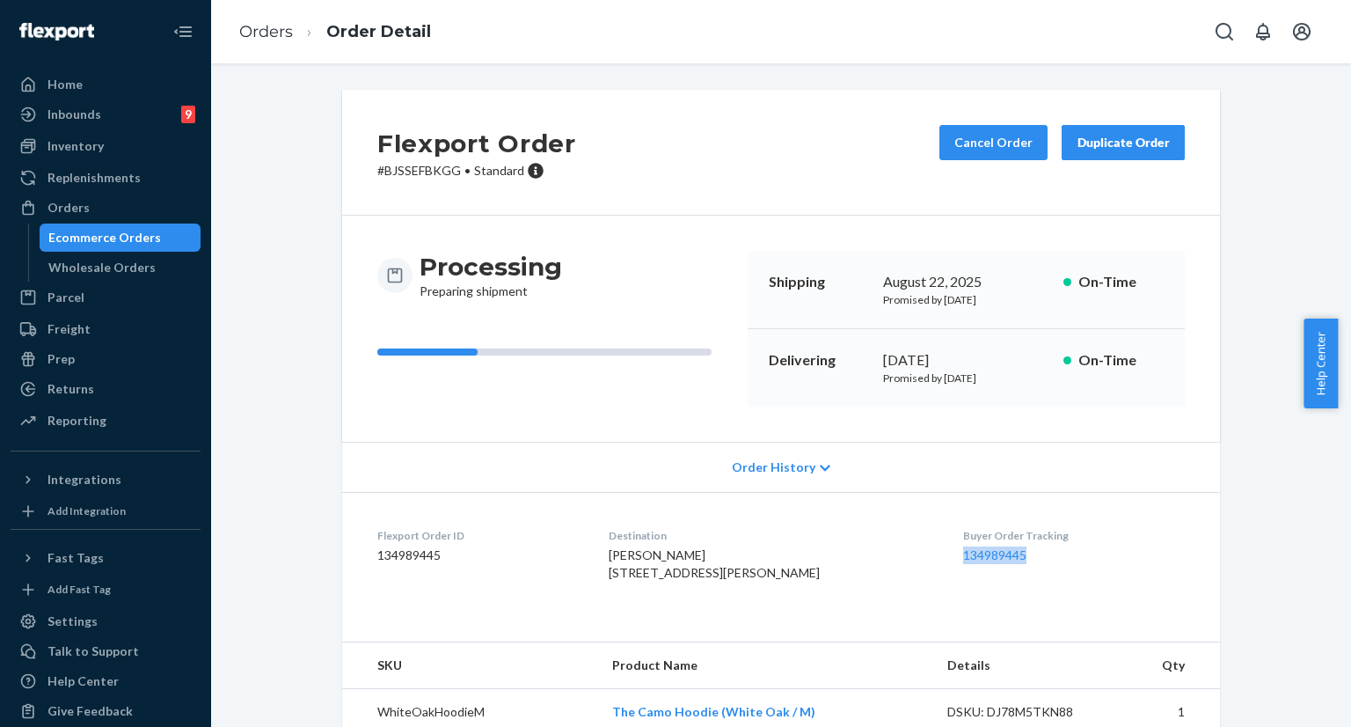
click at [1074, 564] on dl "Flexport Order ID 134989445 Destination [PERSON_NAME] [STREET_ADDRESS][PERSON_N…" at bounding box center [781, 558] width 878 height 132
